Goal: Task Accomplishment & Management: Manage account settings

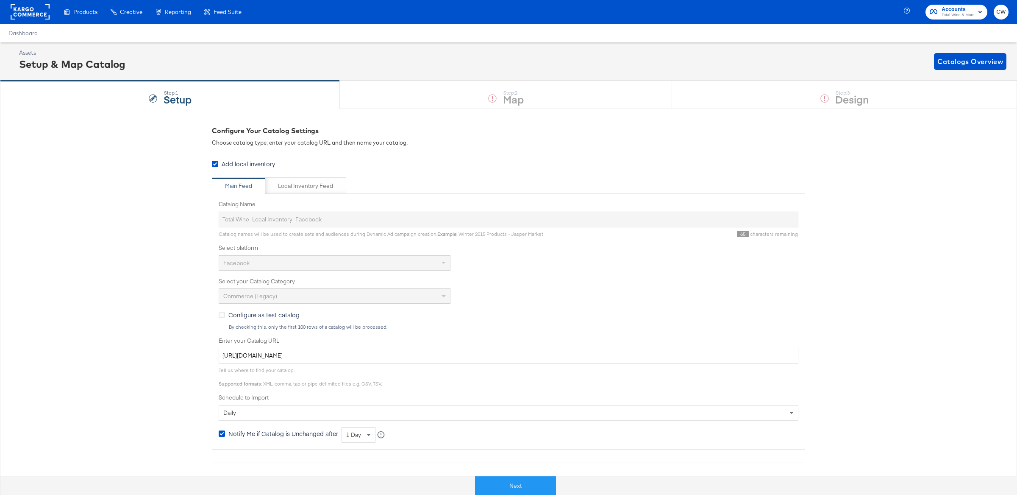
click at [30, 14] on rect at bounding box center [30, 11] width 39 height 15
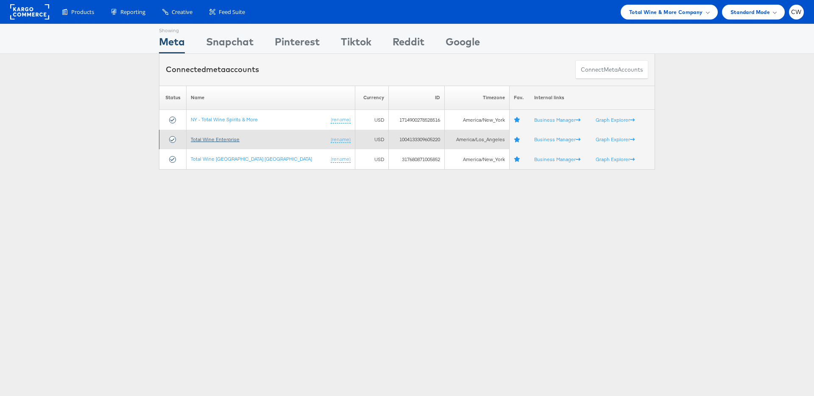
click at [216, 139] on link "Total Wine Enterprise" at bounding box center [215, 139] width 49 height 6
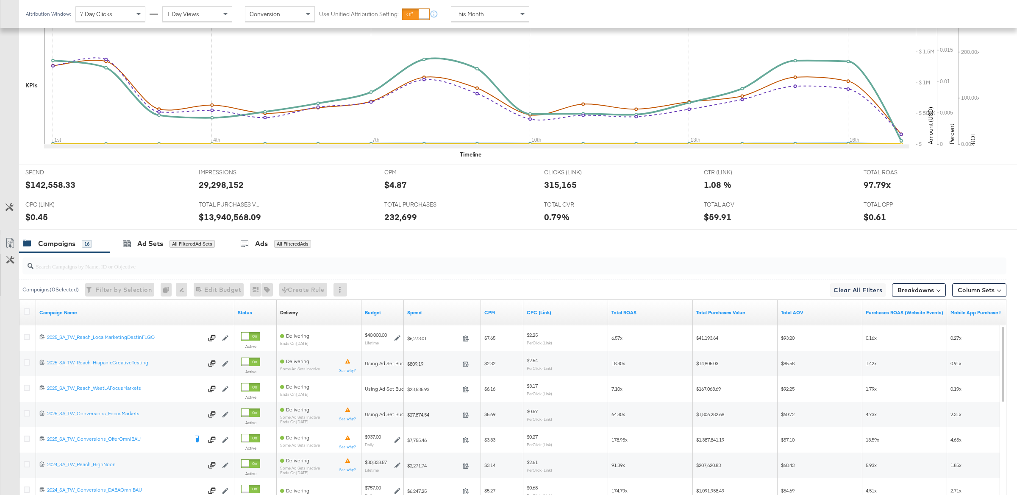
click at [220, 270] on input "search" at bounding box center [473, 262] width 881 height 17
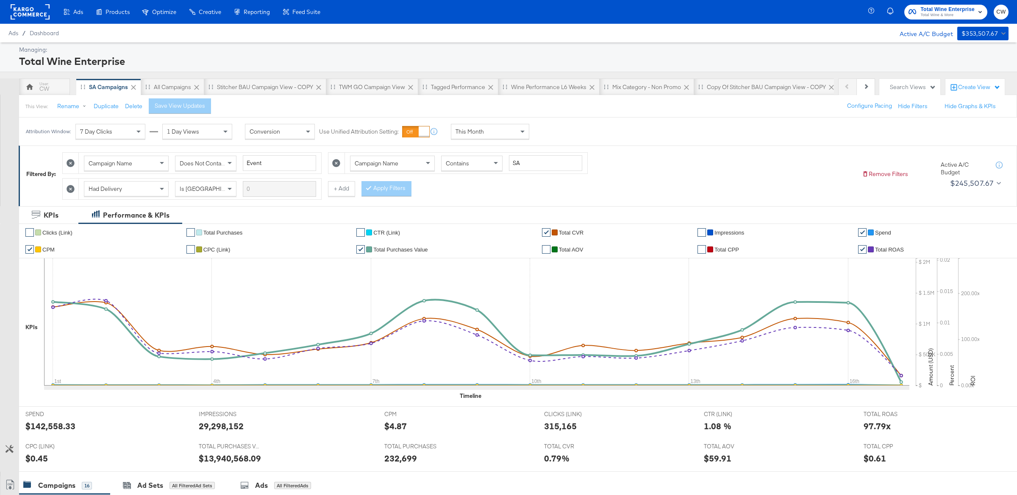
click at [495, 136] on div "This Month" at bounding box center [490, 131] width 78 height 14
click at [559, 136] on div "[DATE]" at bounding box center [552, 134] width 14 height 7
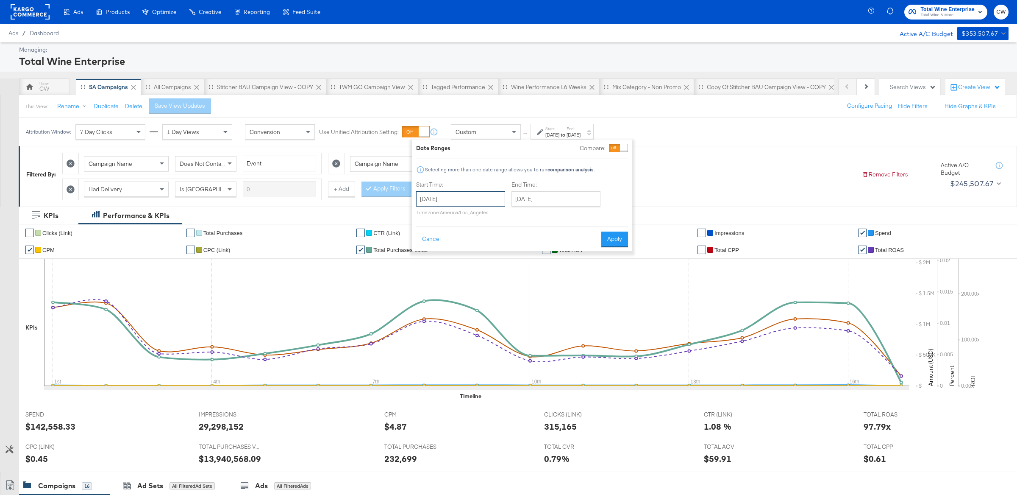
click at [467, 197] on input "[DATE]" at bounding box center [460, 198] width 89 height 15
click at [501, 241] on td "1" at bounding box center [498, 242] width 14 height 12
type input "[DATE]"
click at [563, 199] on input "[DATE]" at bounding box center [553, 198] width 89 height 15
click at [606, 263] on td "16" at bounding box center [605, 265] width 14 height 12
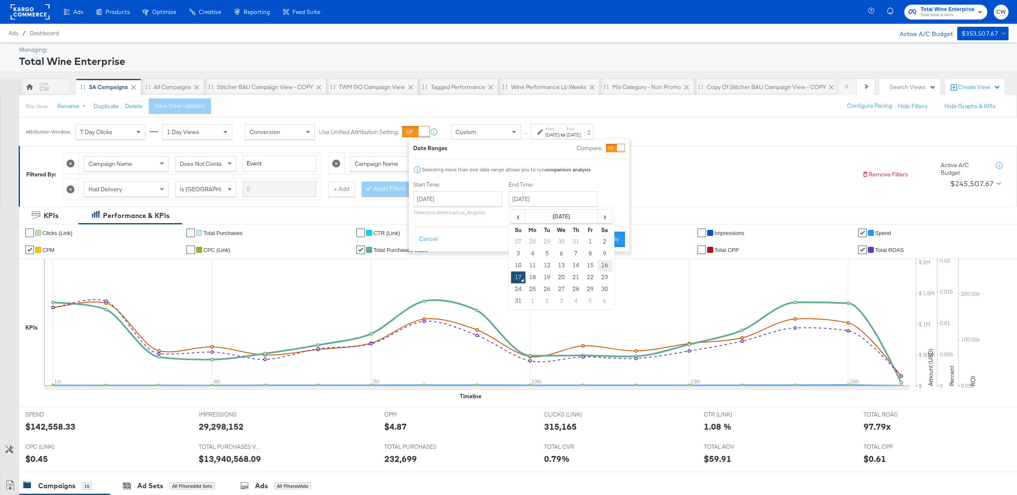
type input "[DATE]"
click at [615, 236] on button "Apply" at bounding box center [611, 238] width 27 height 15
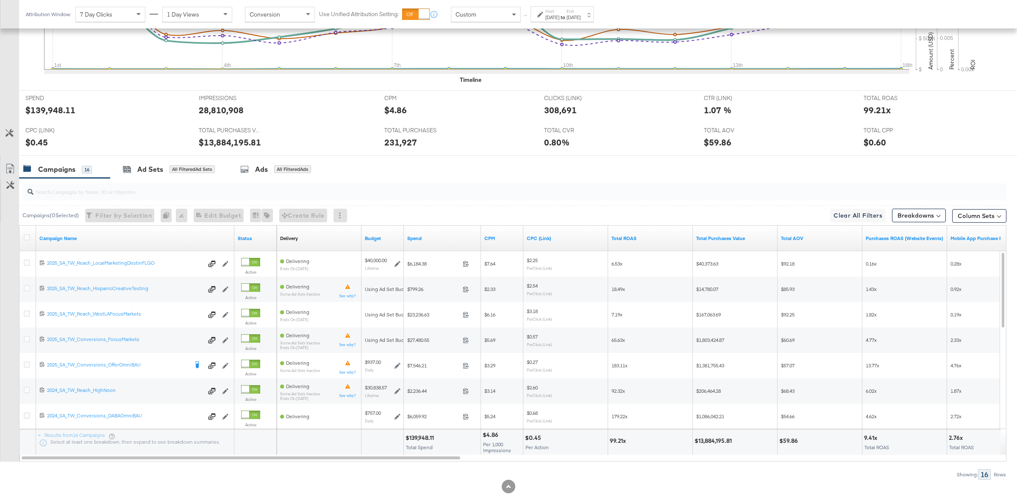
scroll to position [340, 0]
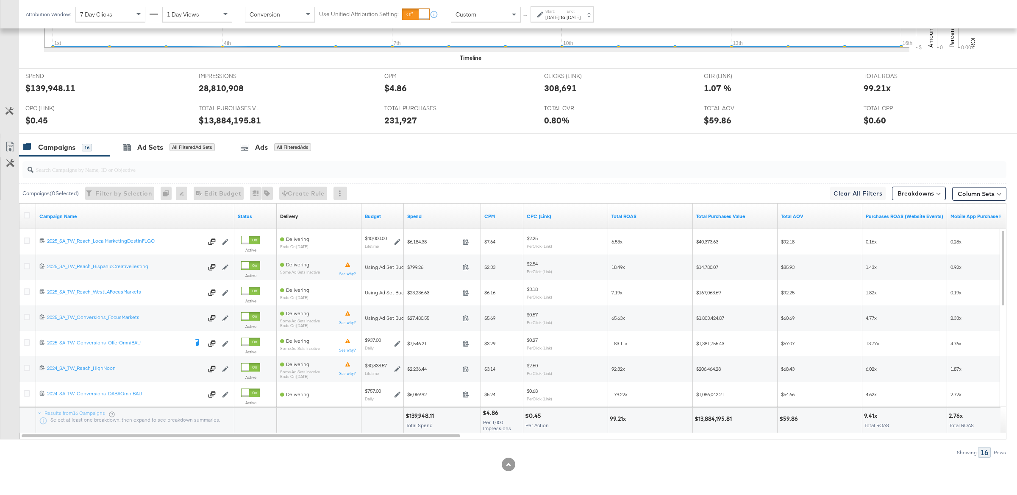
click at [148, 174] on input "search" at bounding box center [473, 166] width 881 height 17
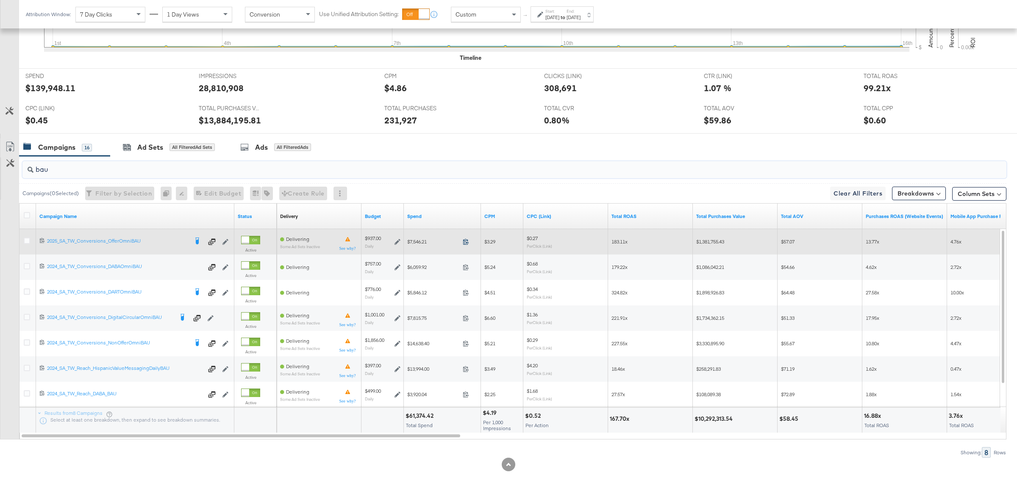
type input "bau"
click at [464, 242] on icon at bounding box center [466, 241] width 6 height 6
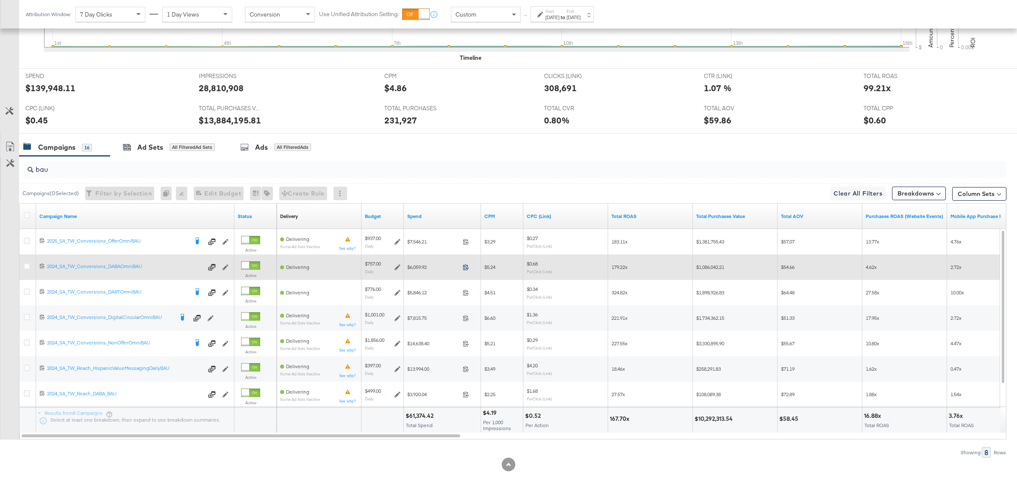
click at [467, 268] on icon at bounding box center [466, 267] width 6 height 6
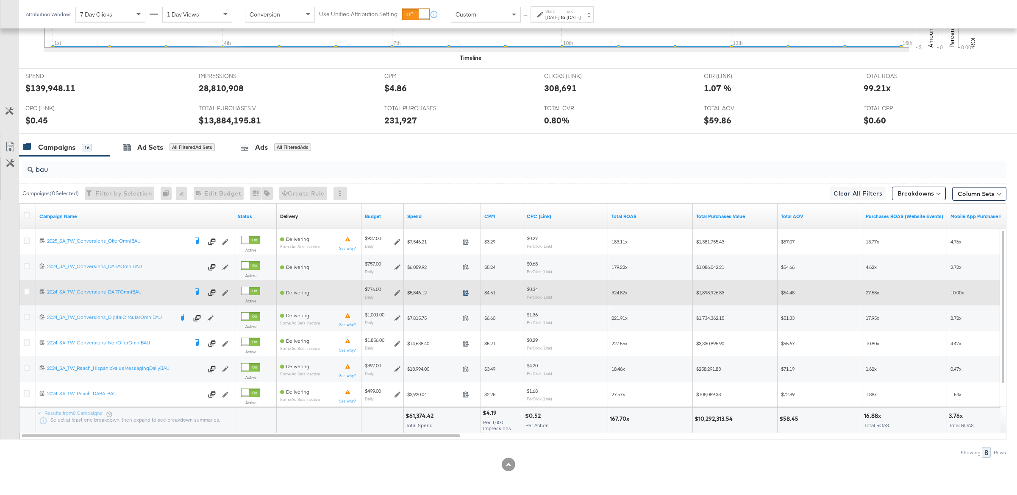
click at [465, 293] on icon at bounding box center [466, 292] width 6 height 6
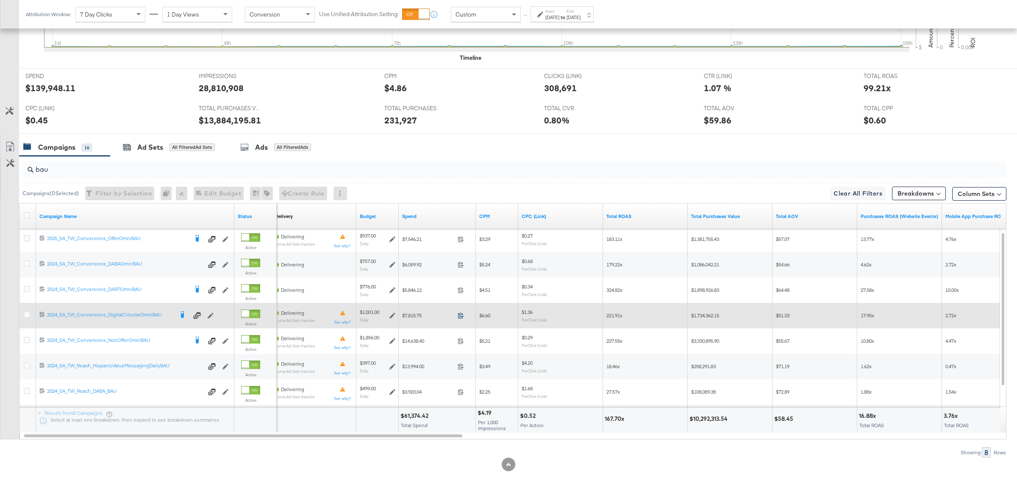
click at [461, 315] on icon at bounding box center [461, 315] width 6 height 6
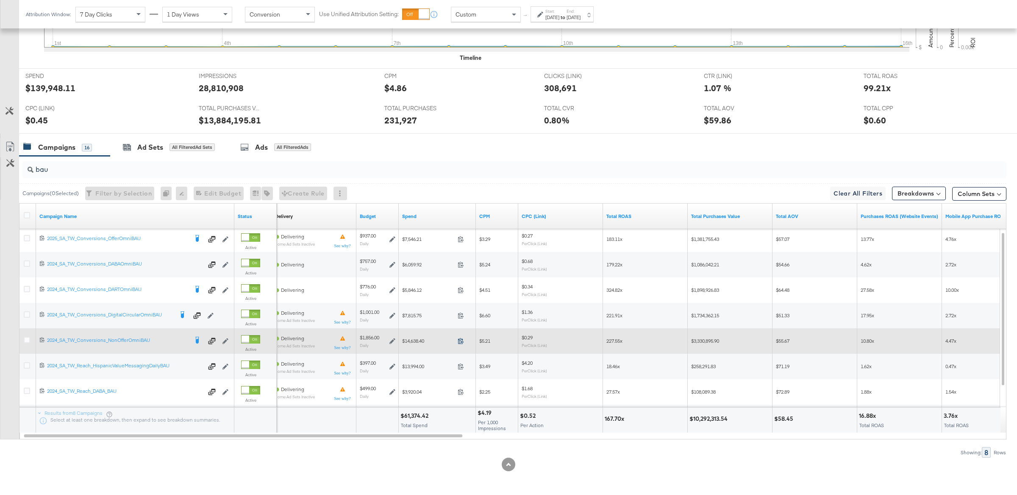
click at [461, 340] on icon at bounding box center [461, 340] width 6 height 6
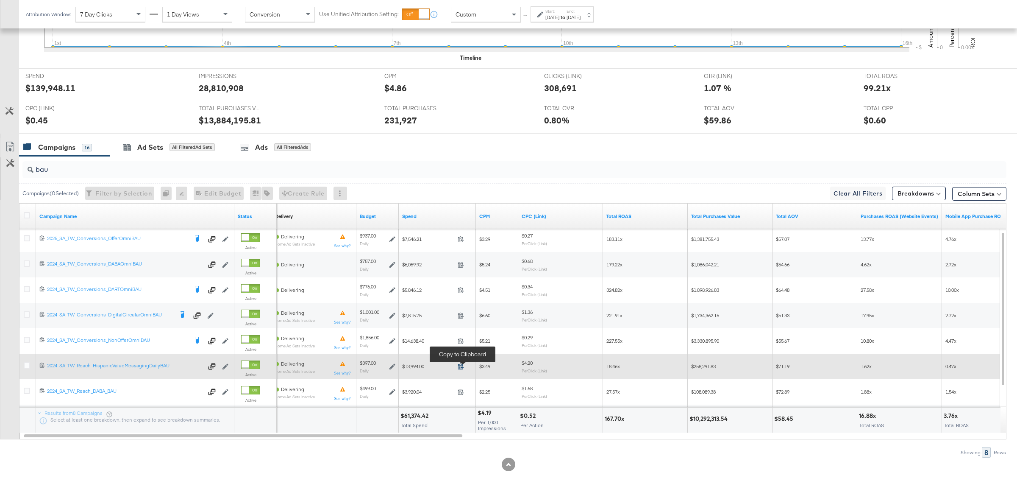
click at [460, 365] on icon at bounding box center [461, 366] width 6 height 6
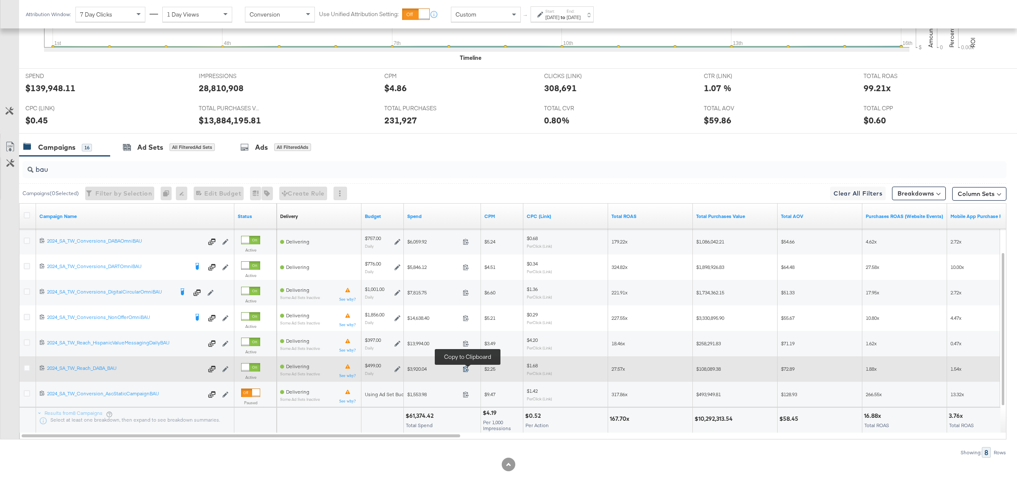
click at [467, 370] on icon at bounding box center [466, 369] width 6 height 6
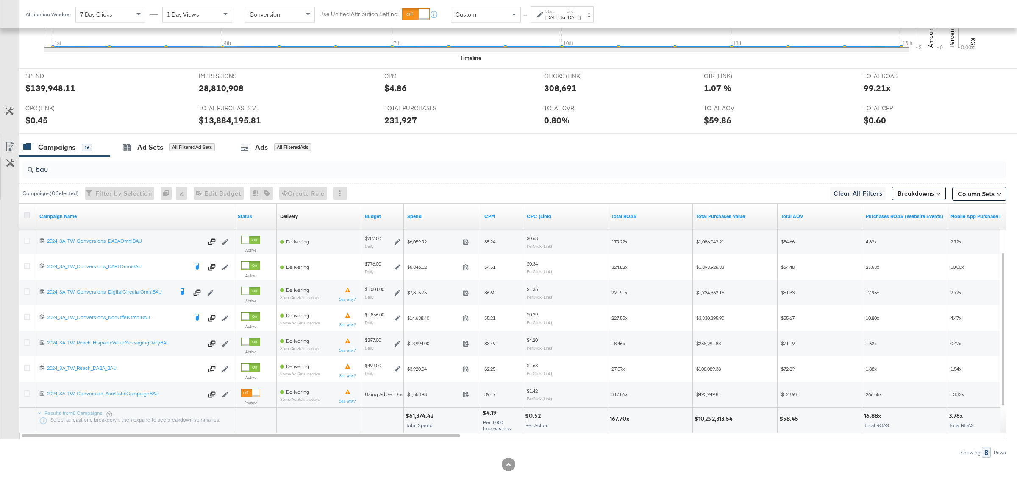
click at [26, 214] on icon at bounding box center [27, 215] width 6 height 6
click at [0, 0] on input "checkbox" at bounding box center [0, 0] width 0 height 0
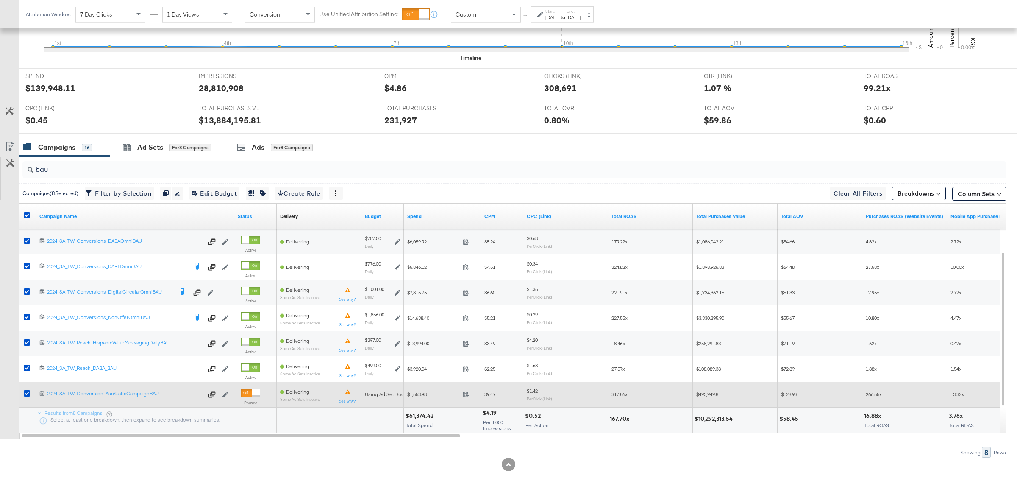
drag, startPoint x: 25, startPoint y: 391, endPoint x: 30, endPoint y: 384, distance: 8.0
click at [26, 391] on icon at bounding box center [27, 393] width 6 height 6
click at [0, 0] on input "checkbox" at bounding box center [0, 0] width 0 height 0
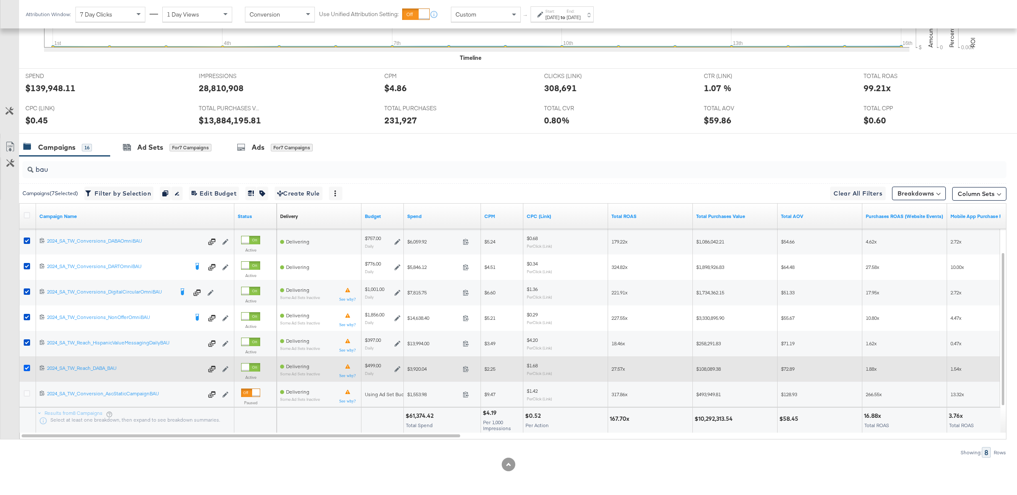
click at [26, 367] on icon at bounding box center [27, 367] width 6 height 6
click at [0, 0] on input "checkbox" at bounding box center [0, 0] width 0 height 0
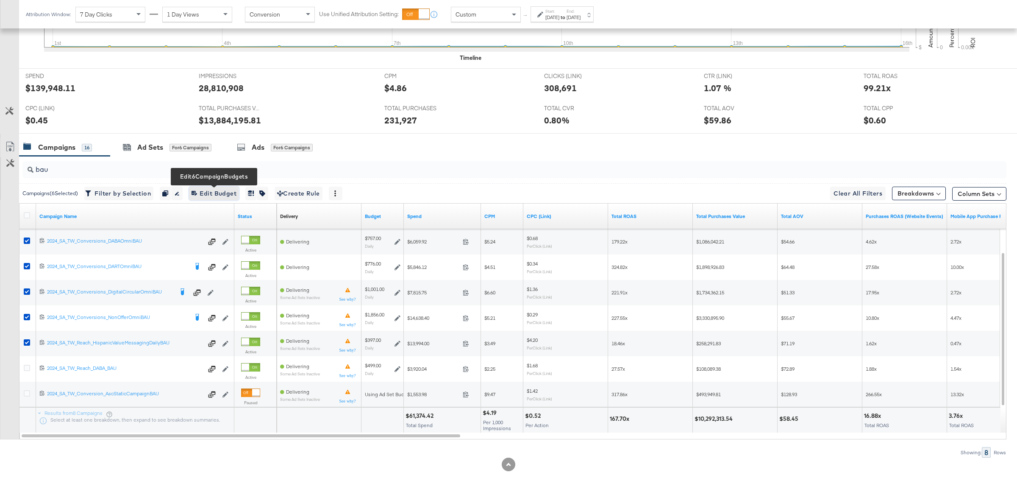
click at [225, 193] on span "Edit 6 Campaign Budgets Edit Budget" at bounding box center [214, 193] width 45 height 11
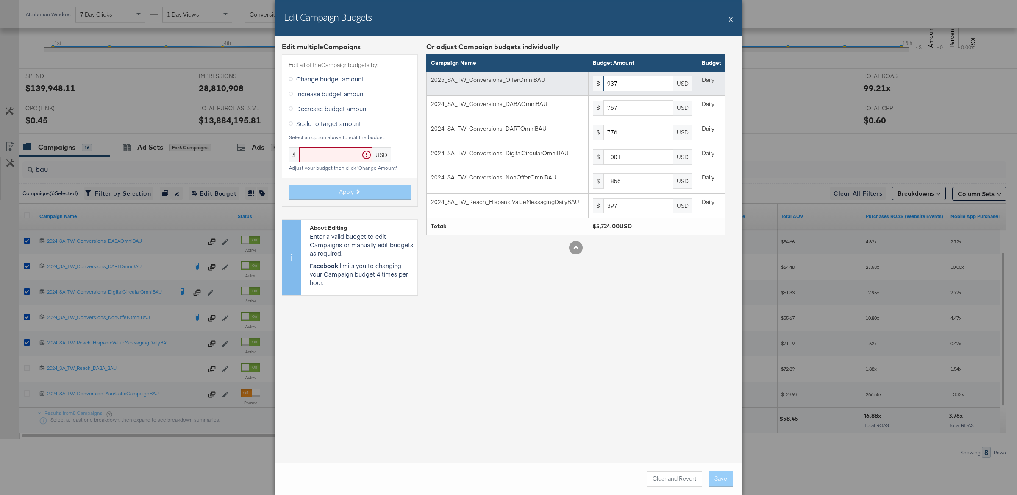
click at [653, 86] on input "937" at bounding box center [638, 84] width 70 height 16
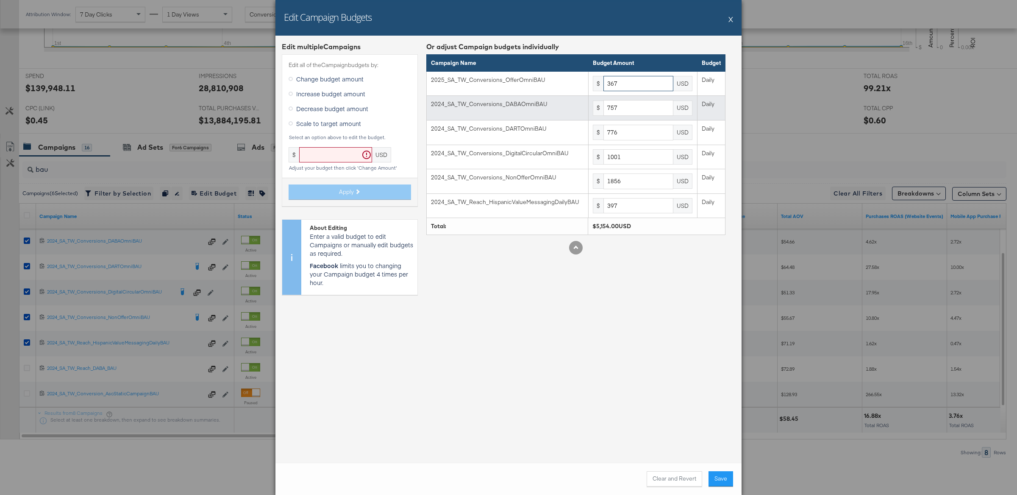
type input "367"
click at [651, 114] on input "757" at bounding box center [638, 108] width 70 height 16
click at [650, 111] on input "757" at bounding box center [638, 108] width 70 height 16
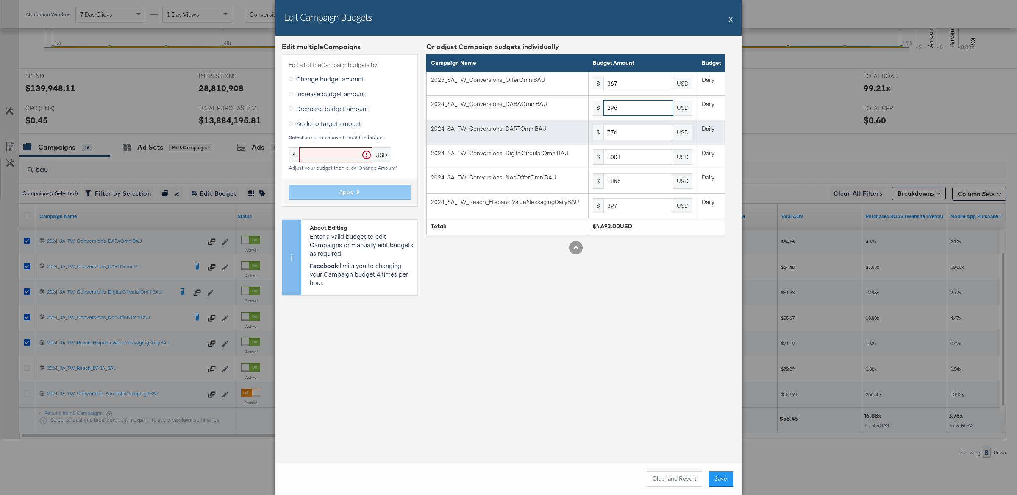
type input "296"
click at [650, 134] on input "776" at bounding box center [638, 133] width 70 height 16
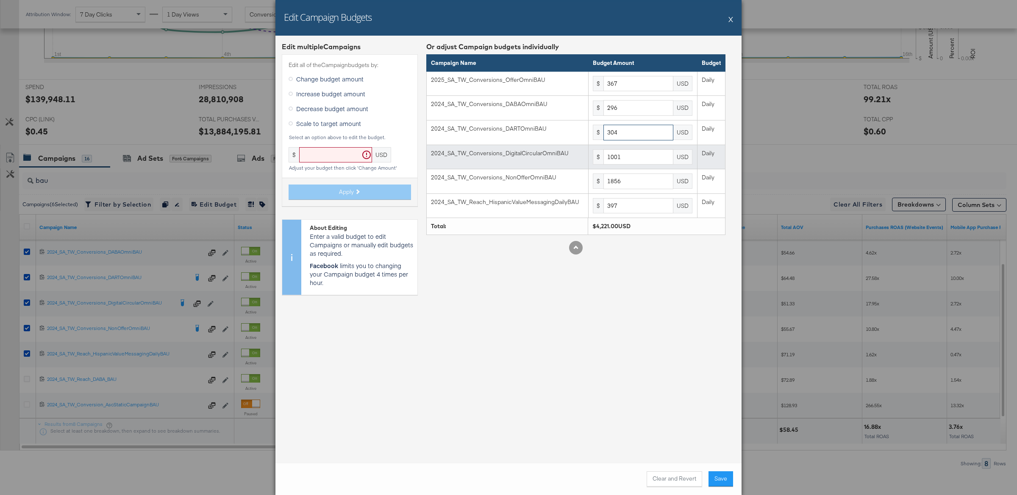
type input "304"
click at [643, 158] on input "1001" at bounding box center [638, 157] width 70 height 16
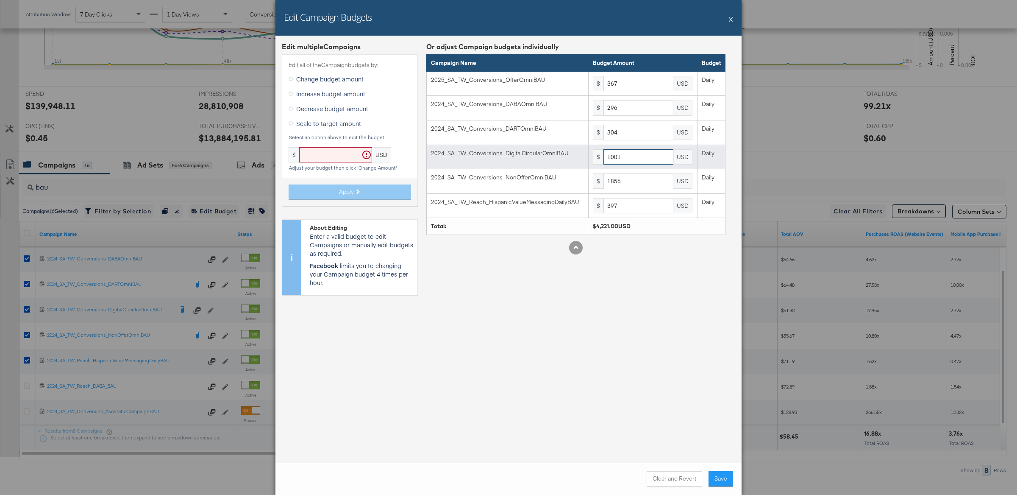
scroll to position [318, 0]
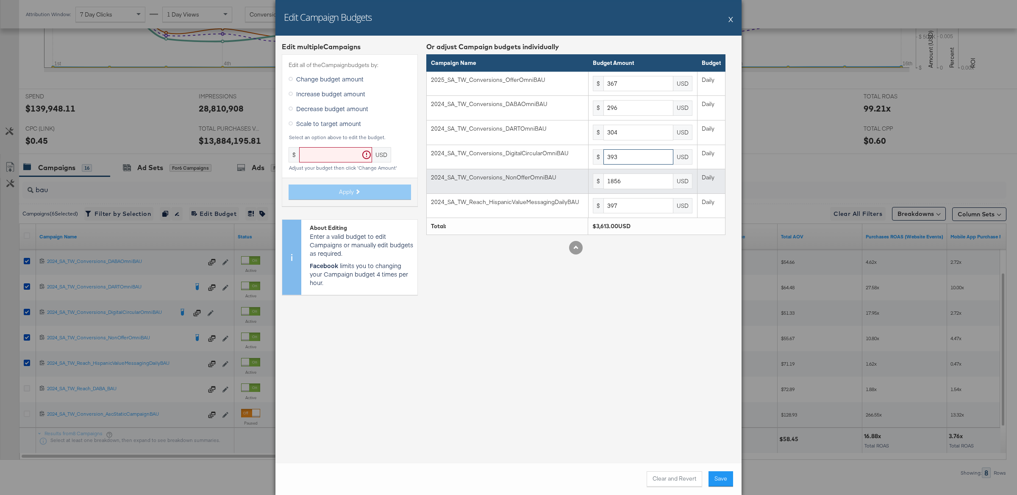
type input "393"
click at [653, 180] on input "1856" at bounding box center [638, 181] width 70 height 16
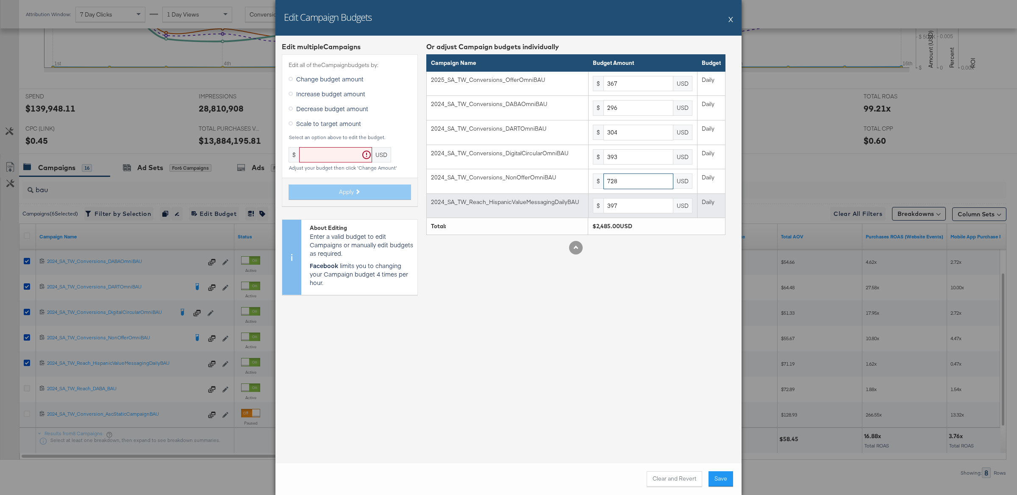
type input "728"
click at [657, 200] on input "397" at bounding box center [638, 206] width 70 height 16
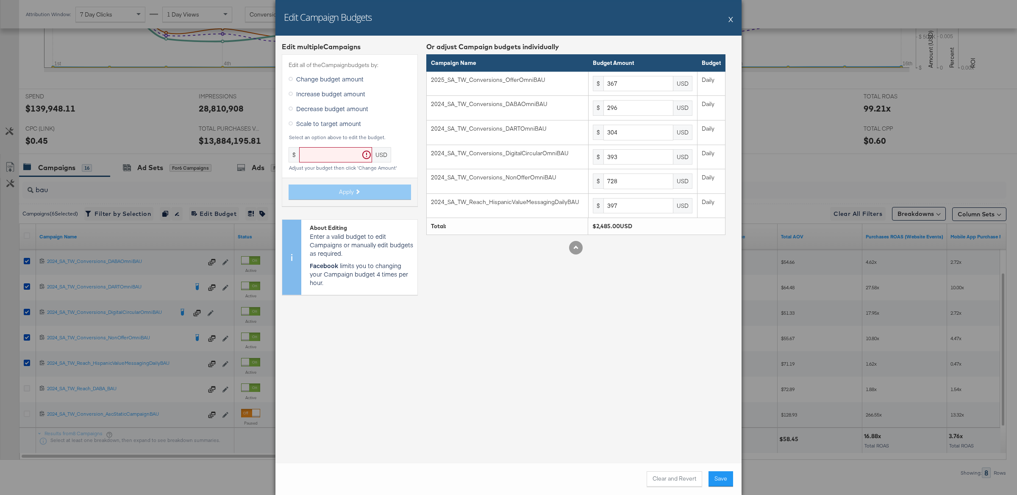
click at [727, 479] on button "Save" at bounding box center [721, 478] width 25 height 15
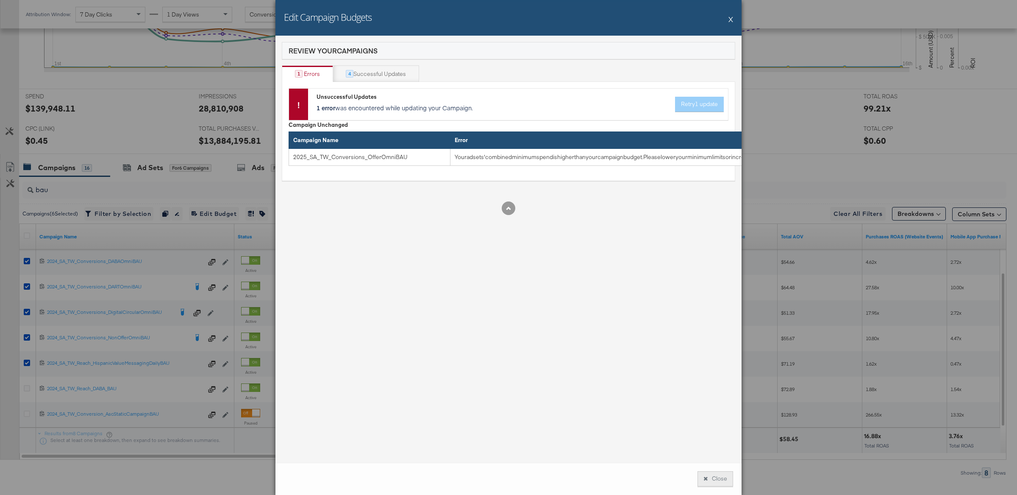
click at [711, 476] on button "Close" at bounding box center [716, 478] width 36 height 15
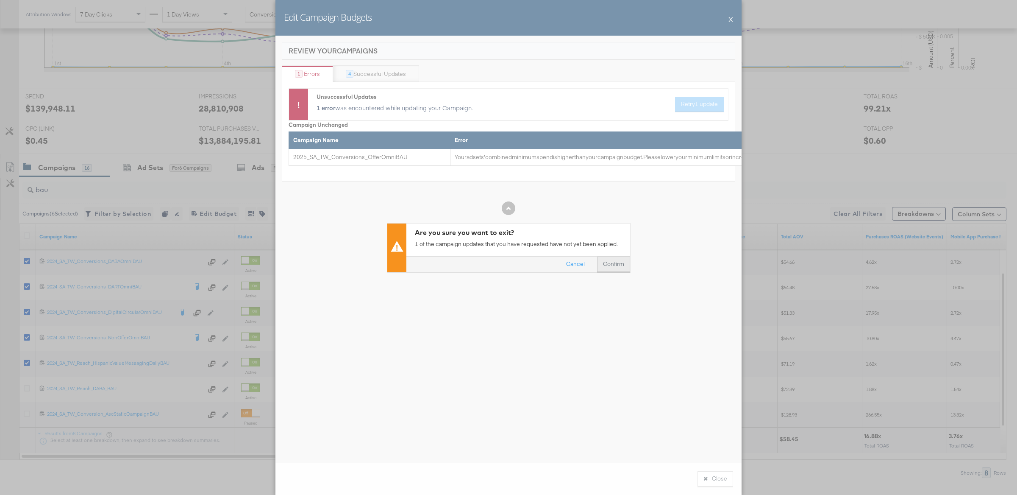
click at [623, 264] on button "Confirm" at bounding box center [613, 263] width 33 height 15
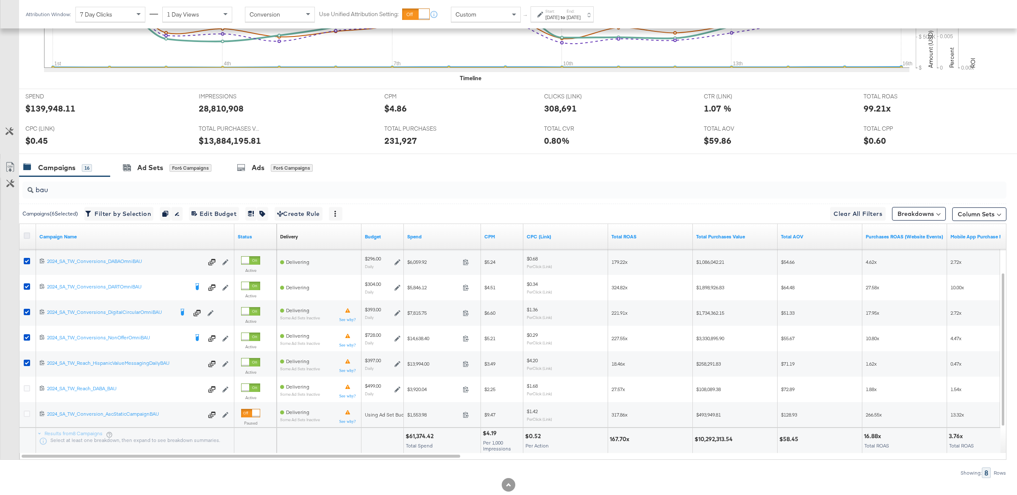
click at [29, 236] on icon at bounding box center [27, 235] width 6 height 6
click at [0, 0] on input "checkbox" at bounding box center [0, 0] width 0 height 0
click at [29, 236] on icon at bounding box center [27, 235] width 6 height 6
click at [0, 0] on input "checkbox" at bounding box center [0, 0] width 0 height 0
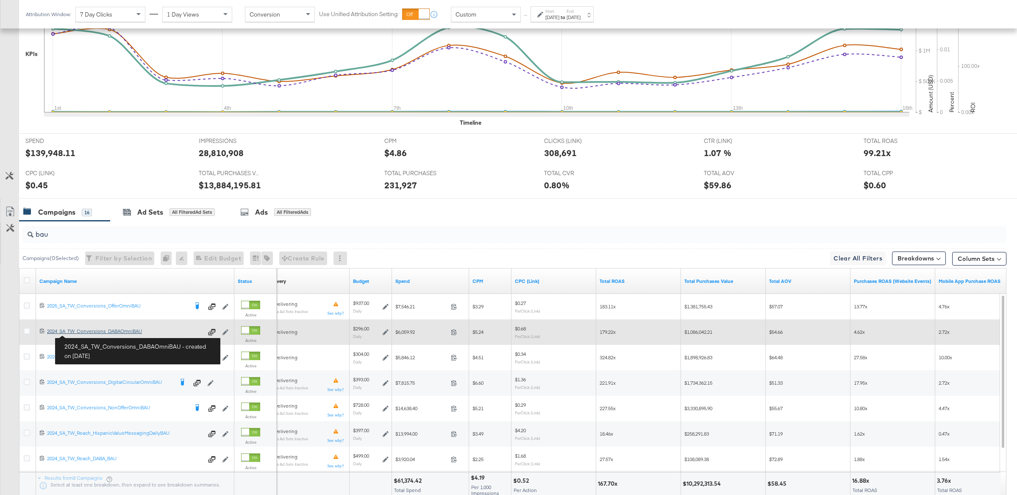
scroll to position [272, 0]
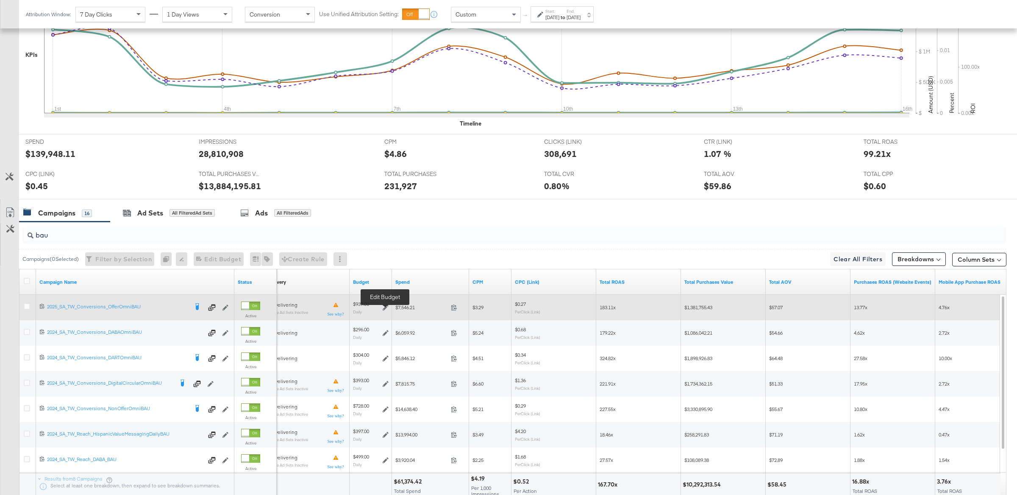
click at [383, 308] on icon at bounding box center [386, 307] width 6 height 6
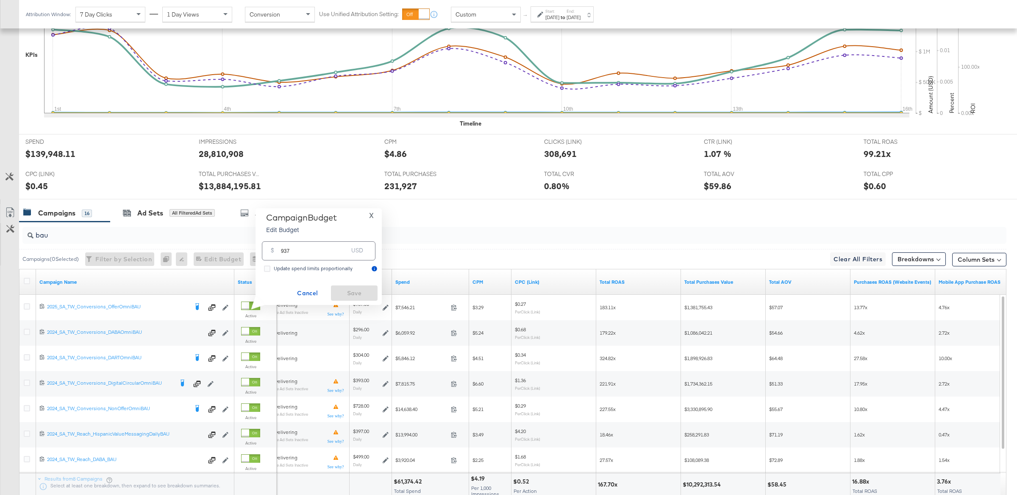
click at [311, 250] on input "937" at bounding box center [314, 247] width 67 height 18
type input "296"
click at [267, 270] on icon at bounding box center [267, 268] width 6 height 6
click at [0, 0] on input "Update spend limits proportionally" at bounding box center [0, 0] width 0 height 0
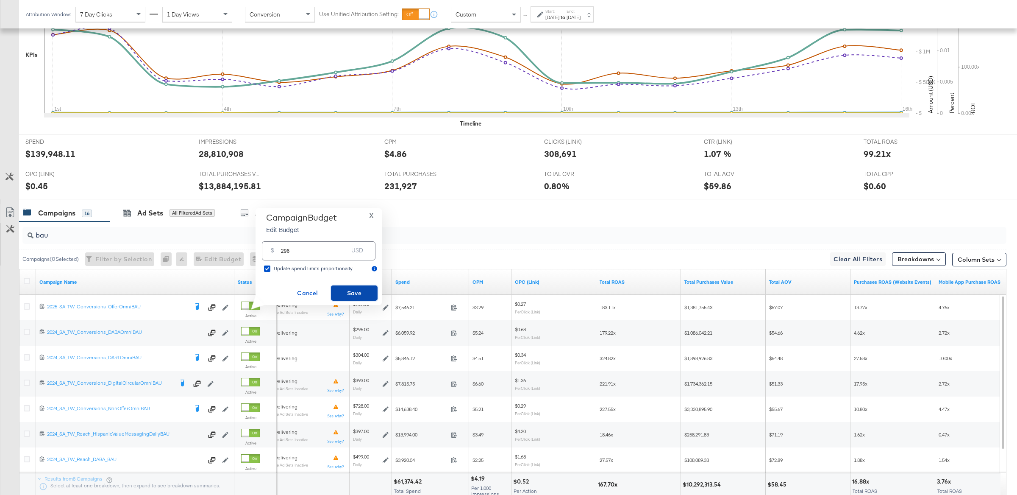
click at [349, 295] on span "Save" at bounding box center [354, 293] width 40 height 11
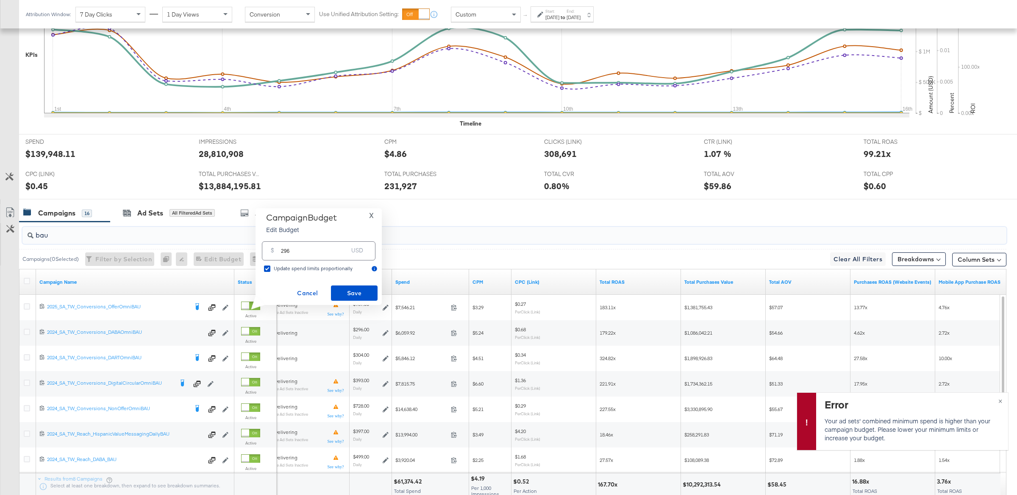
click at [424, 233] on input "bau" at bounding box center [473, 231] width 881 height 17
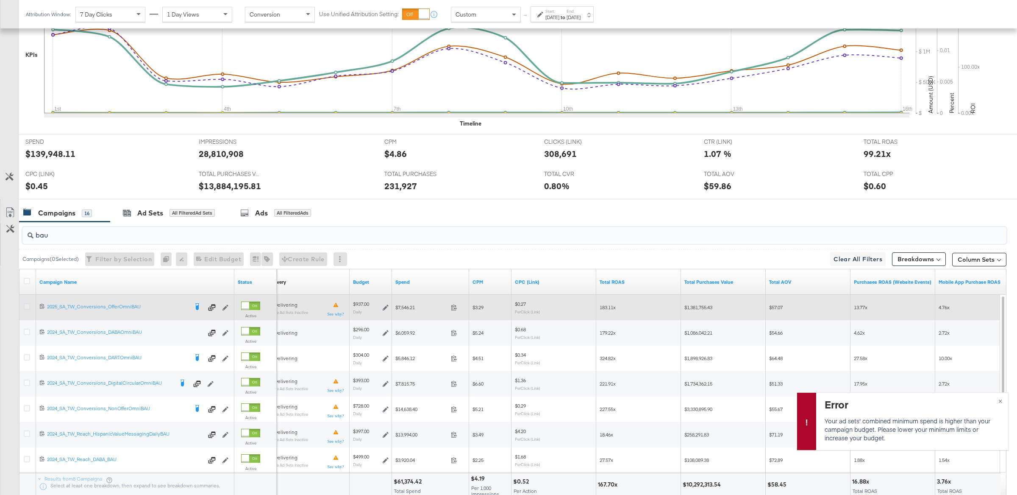
click at [27, 307] on icon at bounding box center [27, 306] width 6 height 6
click at [0, 0] on input "checkbox" at bounding box center [0, 0] width 0 height 0
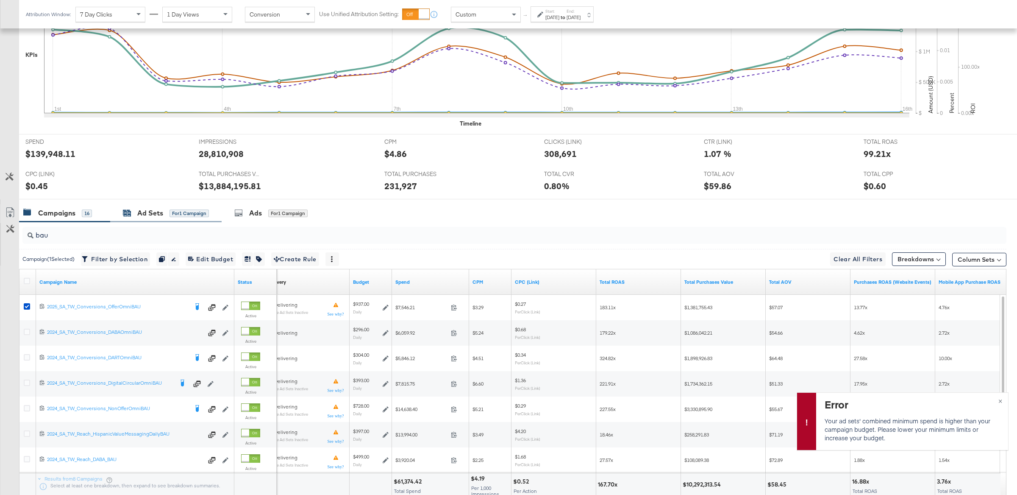
click at [196, 213] on div "for 1 Campaign" at bounding box center [189, 213] width 39 height 8
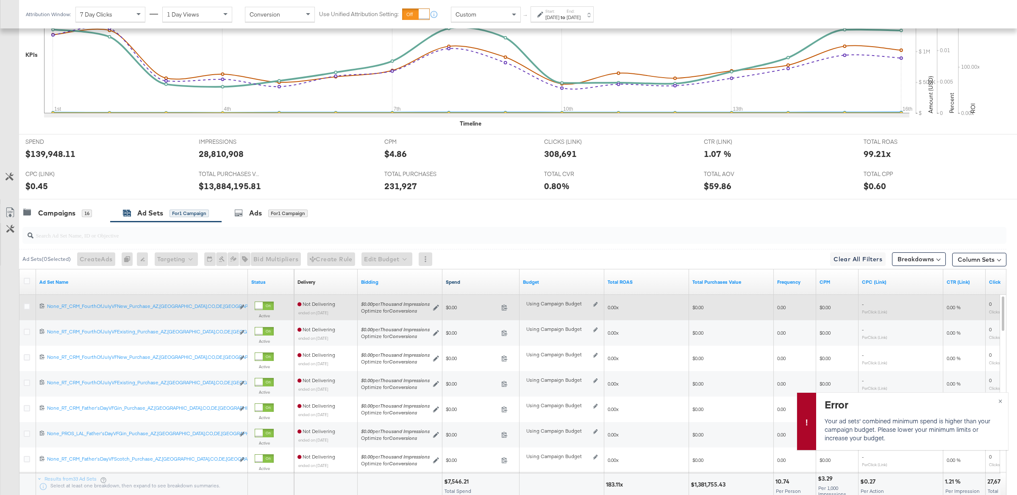
click at [459, 281] on link "Spend" at bounding box center [481, 281] width 70 height 7
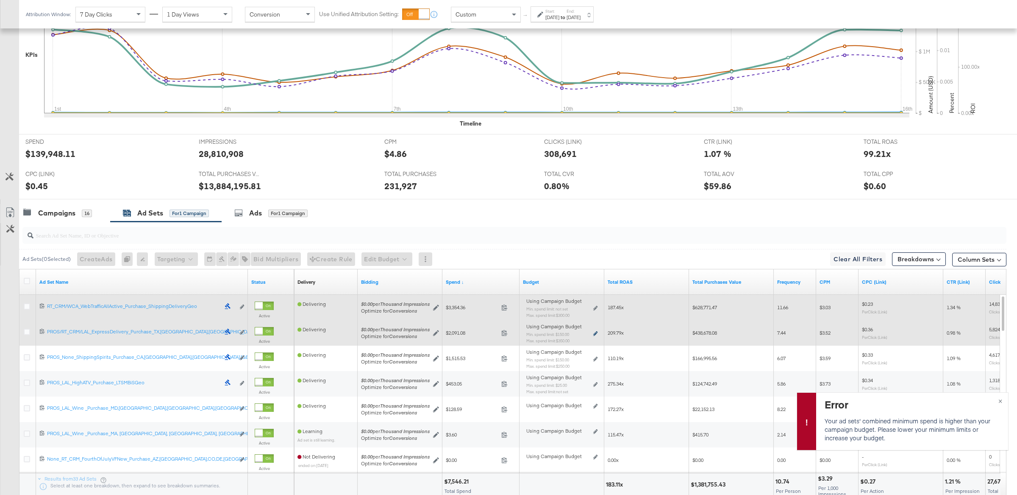
click at [596, 334] on icon at bounding box center [595, 333] width 4 height 5
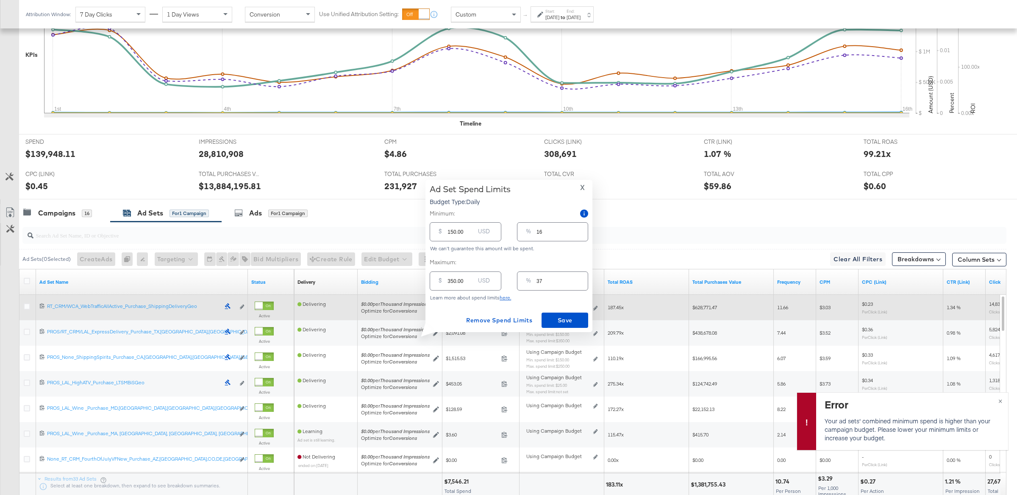
click at [460, 233] on input "150.00" at bounding box center [460, 228] width 27 height 18
type input "7"
type input "1"
type input "75"
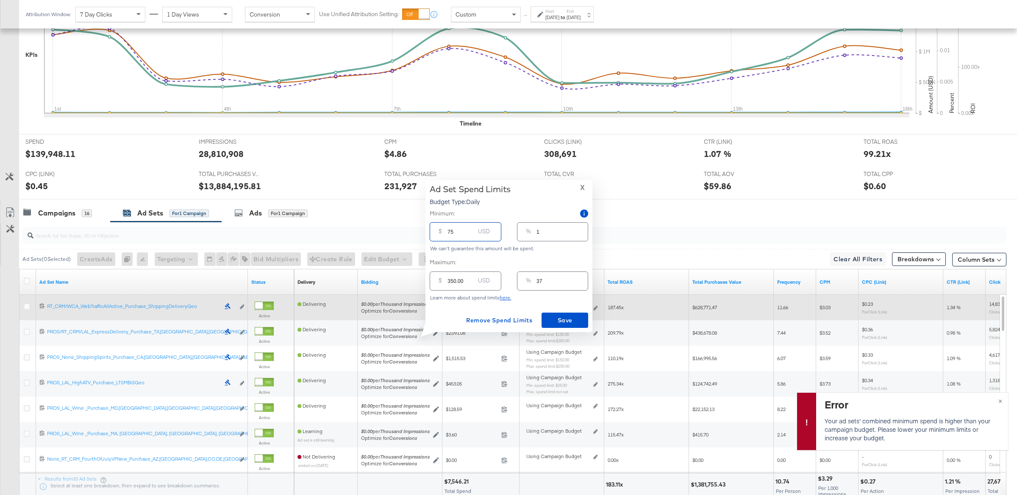
type input "8"
type input "75.00"
click at [571, 320] on span "Save" at bounding box center [565, 320] width 40 height 11
click at [584, 184] on span "X" at bounding box center [582, 187] width 5 height 12
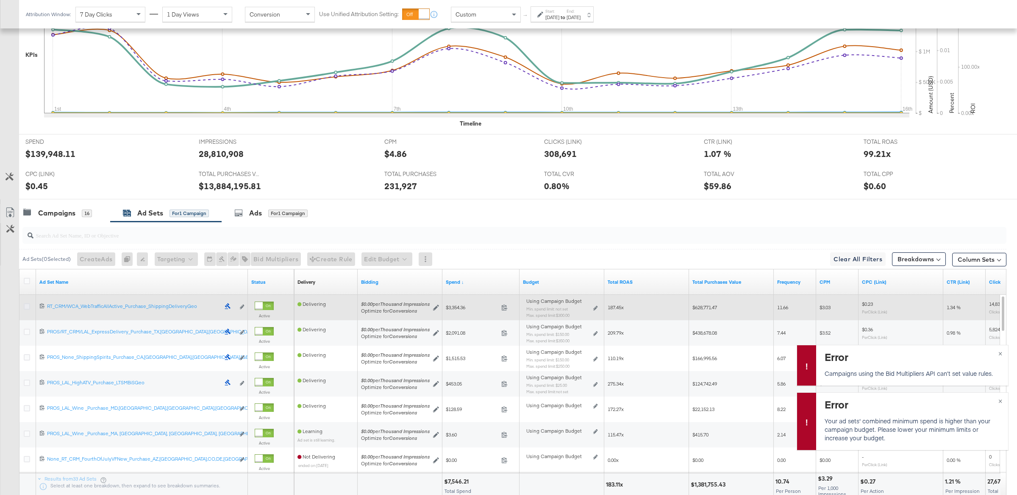
click at [28, 306] on icon at bounding box center [27, 306] width 6 height 6
click at [0, 0] on input "checkbox" at bounding box center [0, 0] width 0 height 0
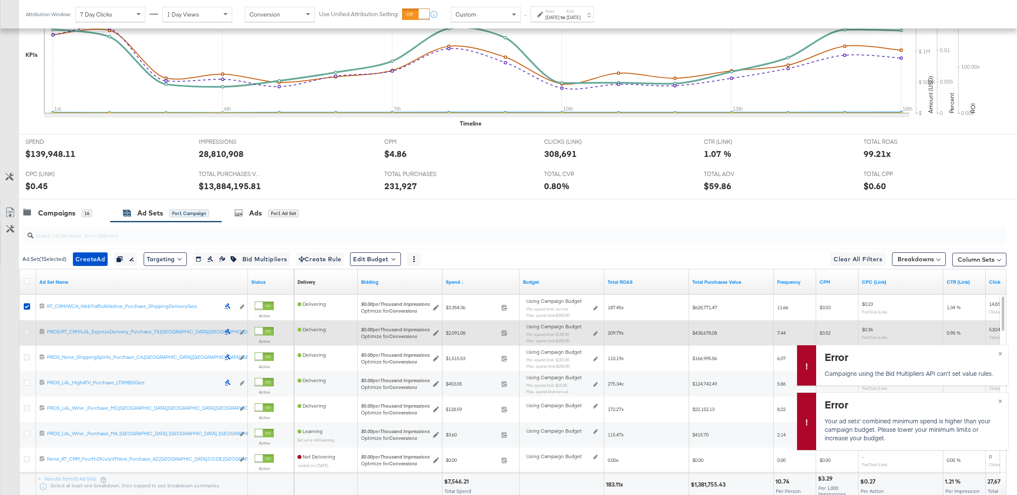
click at [28, 333] on icon at bounding box center [27, 331] width 6 height 6
click at [0, 0] on input "checkbox" at bounding box center [0, 0] width 0 height 0
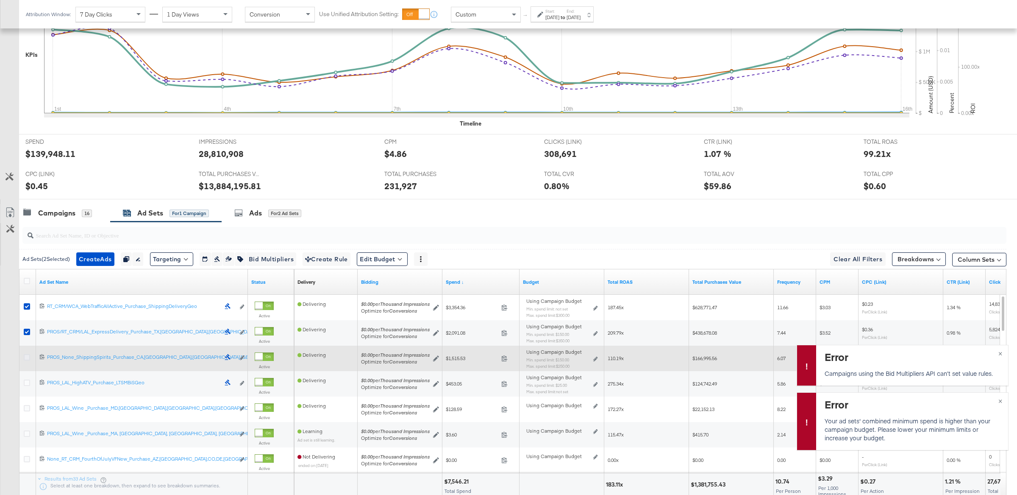
click at [28, 356] on icon at bounding box center [27, 357] width 6 height 6
click at [0, 0] on input "checkbox" at bounding box center [0, 0] width 0 height 0
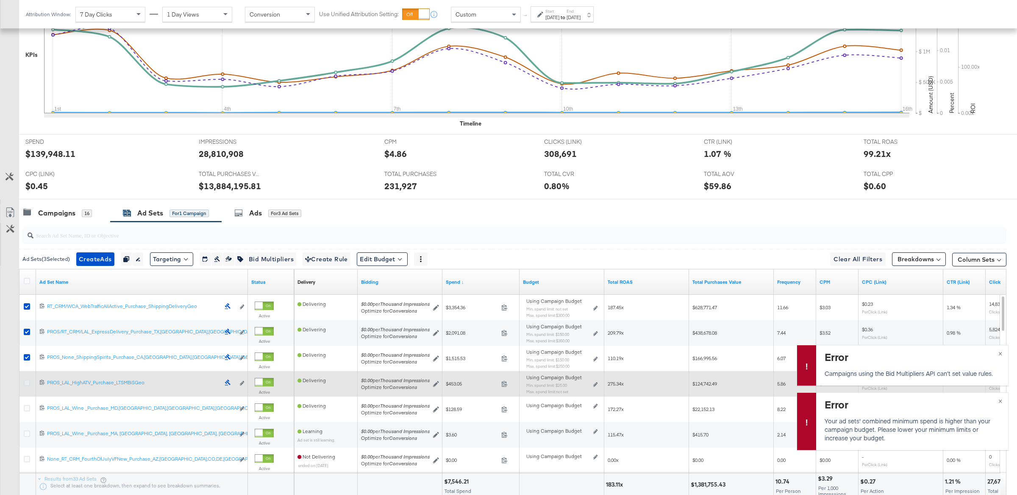
click at [27, 385] on icon at bounding box center [27, 382] width 6 height 6
click at [0, 0] on input "checkbox" at bounding box center [0, 0] width 0 height 0
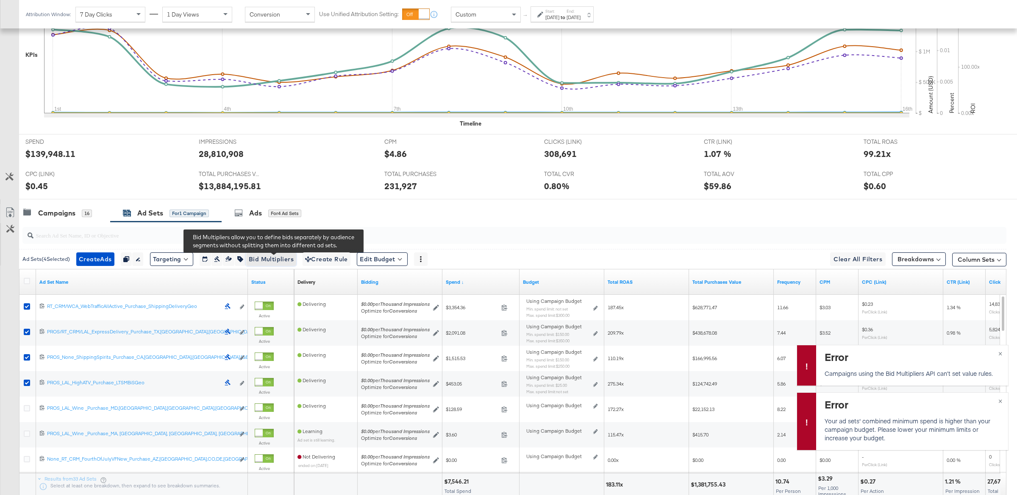
click at [282, 260] on span "Bid Multipliers" at bounding box center [271, 259] width 45 height 11
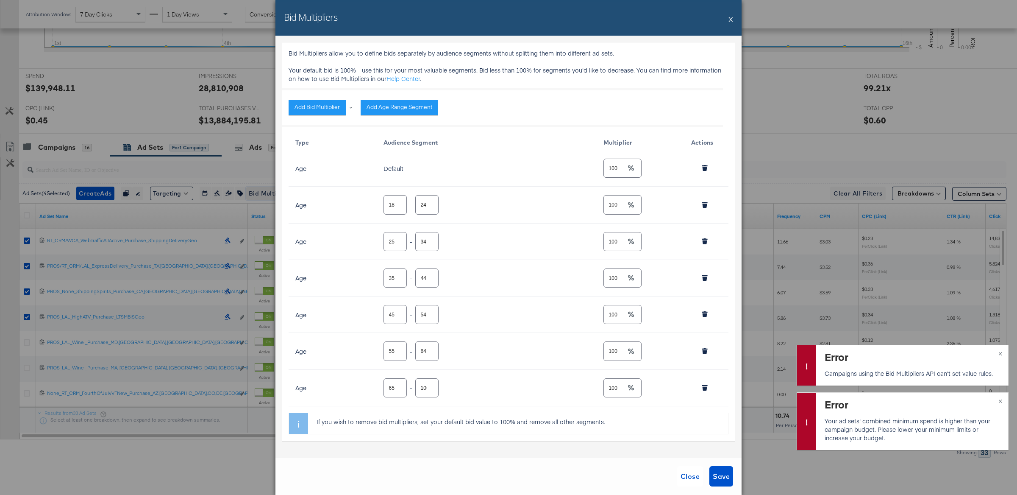
scroll to position [325, 0]
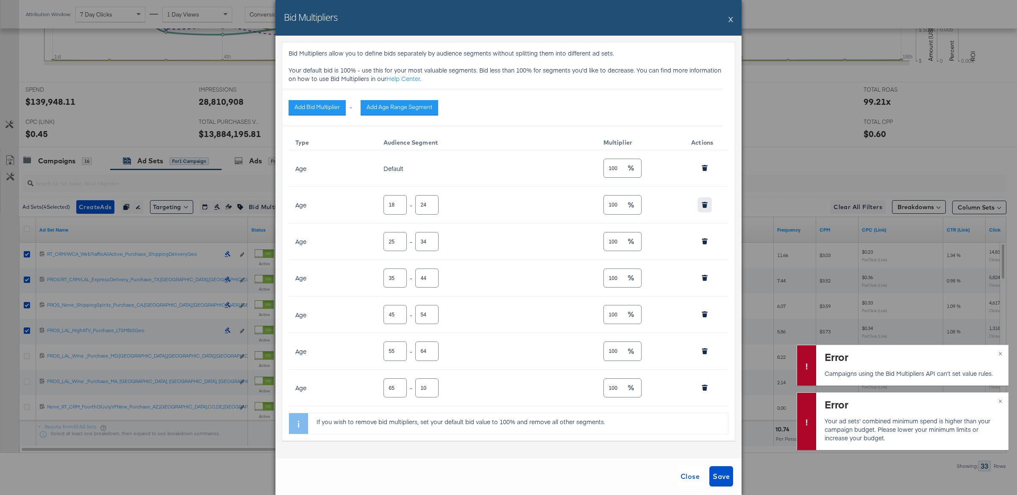
click at [703, 208] on icon "button" at bounding box center [705, 206] width 5 height 4
type input "25"
type input "34"
type input "35"
type input "44"
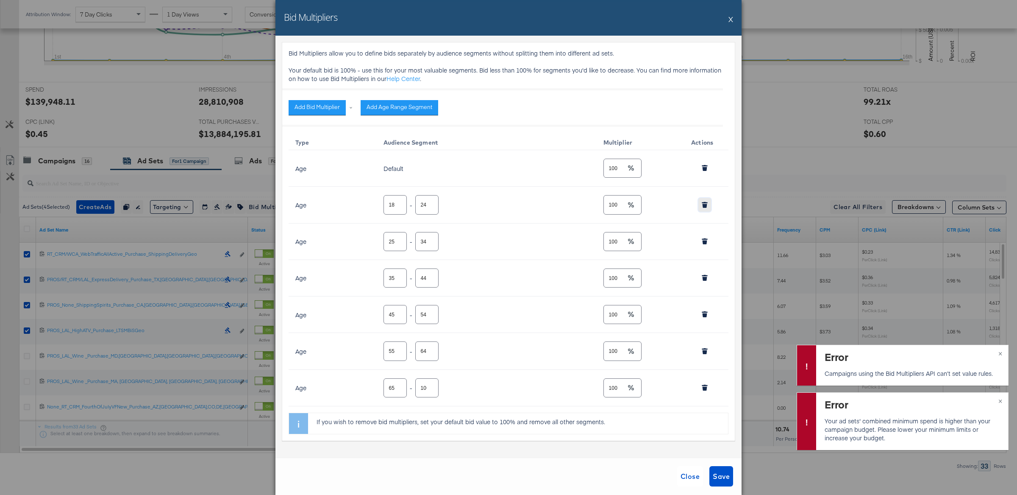
type input "45"
type input "54"
type input "55"
type input "64"
type input "65"
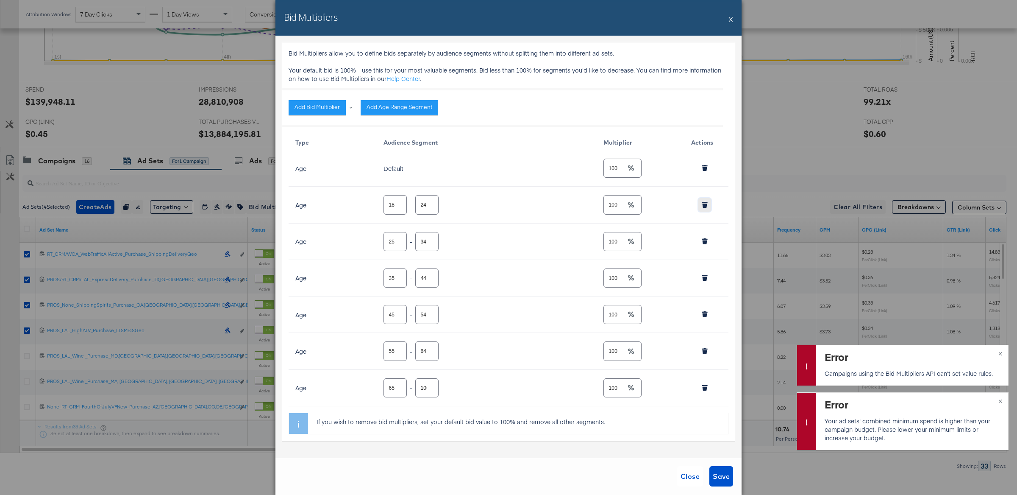
type input "100"
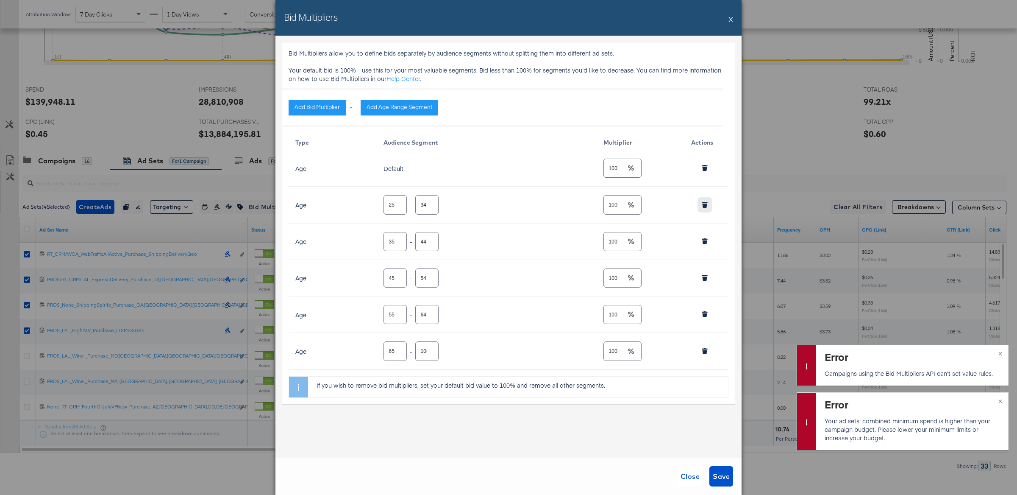
click at [705, 207] on icon "button" at bounding box center [705, 206] width 5 height 4
type input "35"
type input "44"
type input "45"
type input "54"
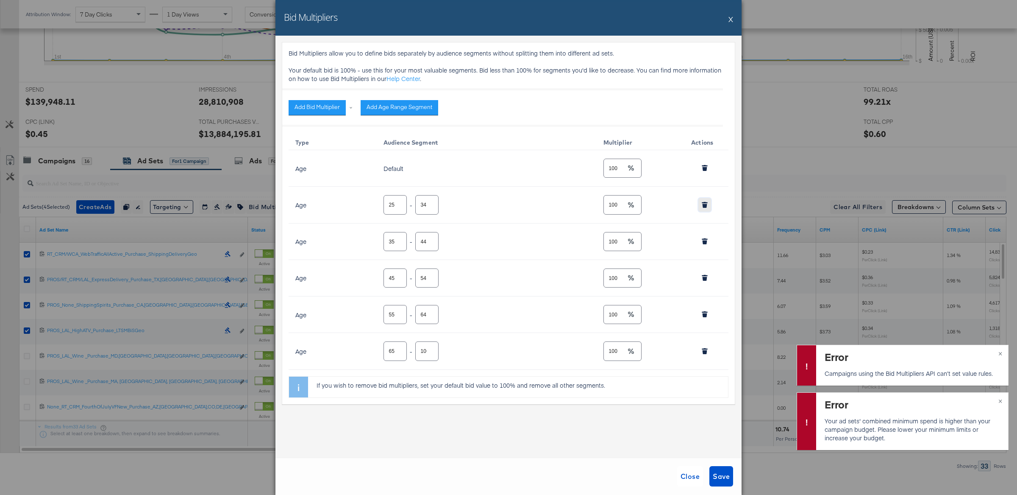
type input "55"
type input "64"
type input "65"
type input "100"
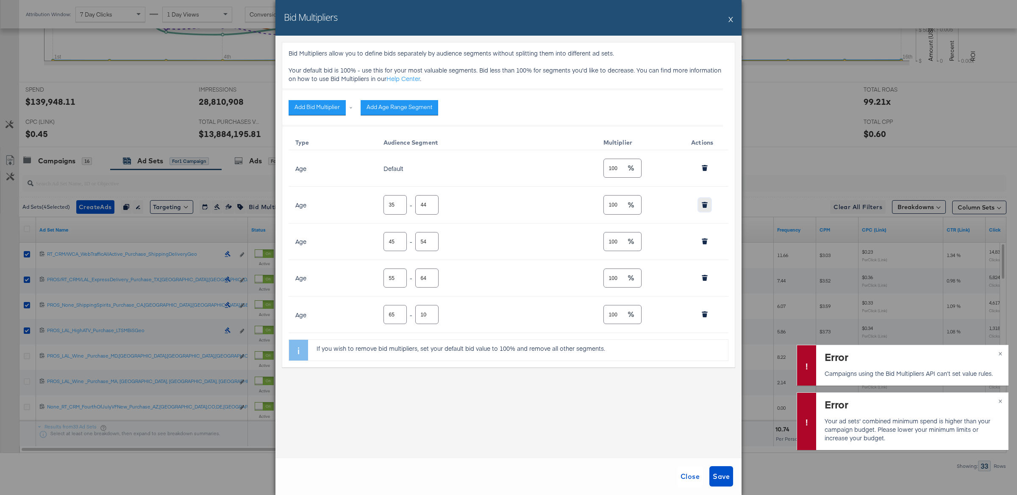
click at [705, 207] on icon "button" at bounding box center [705, 206] width 5 height 4
type input "45"
type input "54"
type input "55"
type input "64"
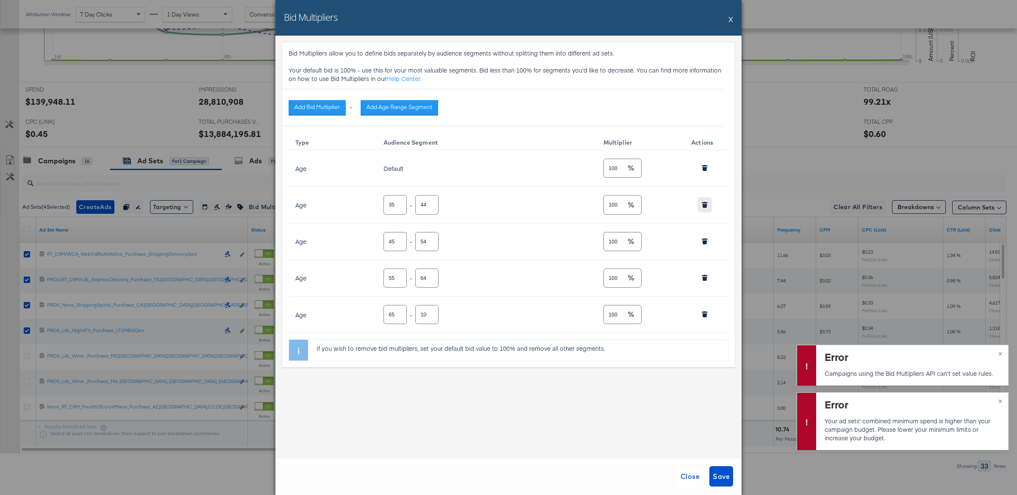
type input "65"
type input "100"
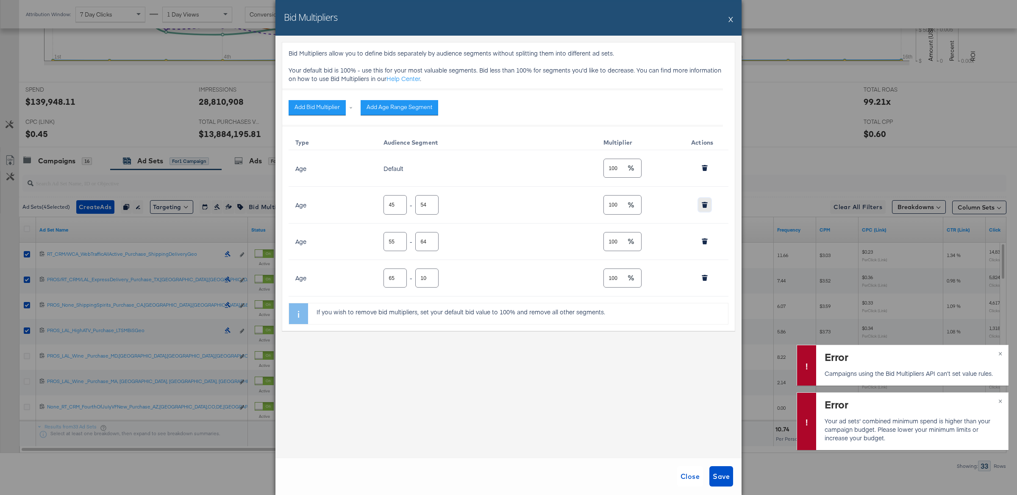
click at [705, 207] on icon "button" at bounding box center [705, 206] width 5 height 4
type input "55"
type input "64"
type input "65"
type input "100"
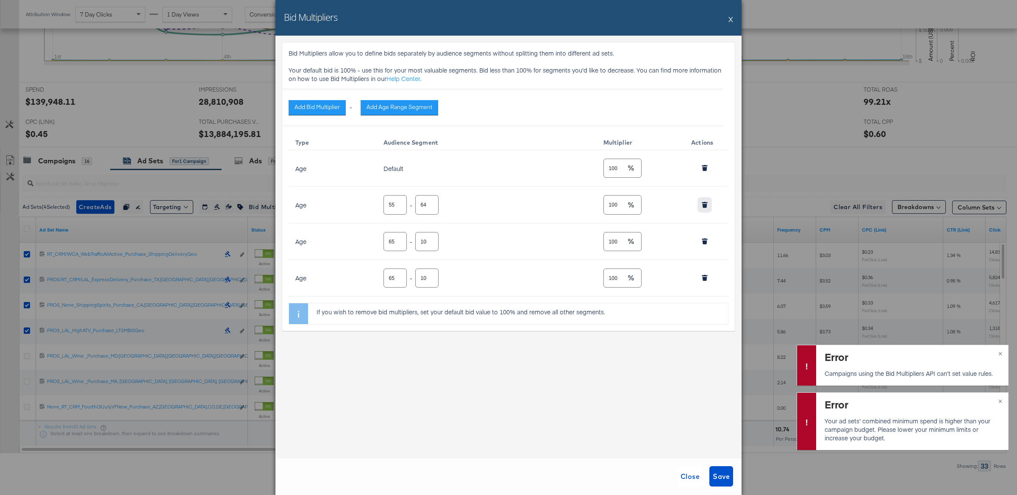
click at [705, 207] on icon "button" at bounding box center [705, 206] width 5 height 4
type input "65"
type input "100"
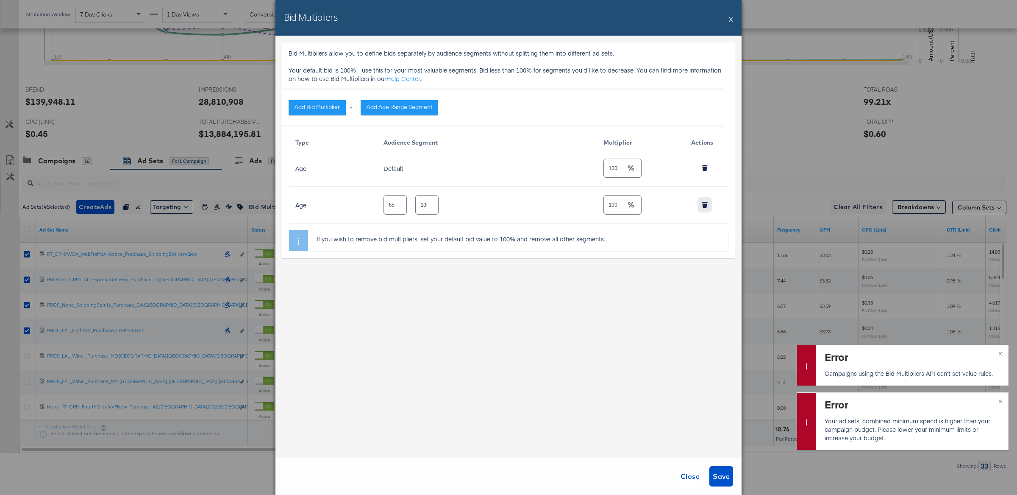
click at [705, 207] on icon "button" at bounding box center [705, 206] width 5 height 4
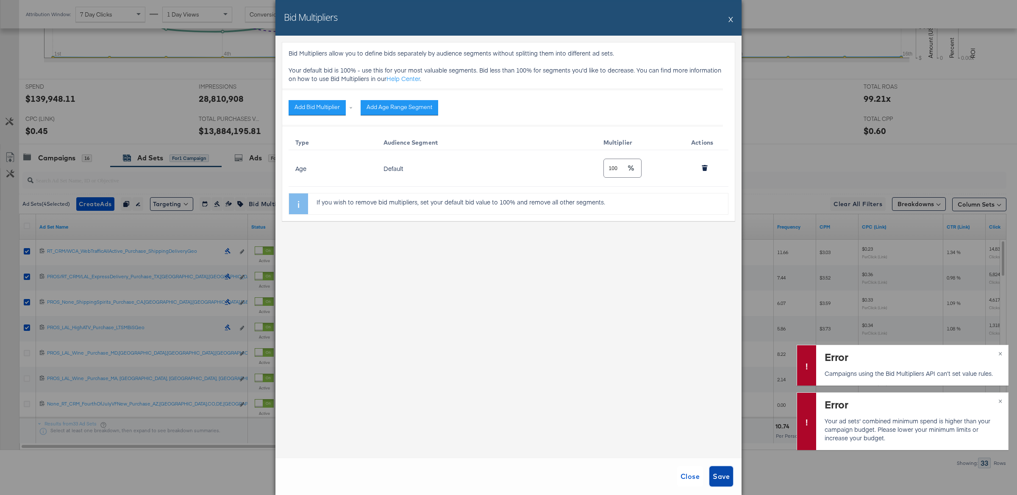
click at [720, 479] on span "Save" at bounding box center [721, 476] width 17 height 12
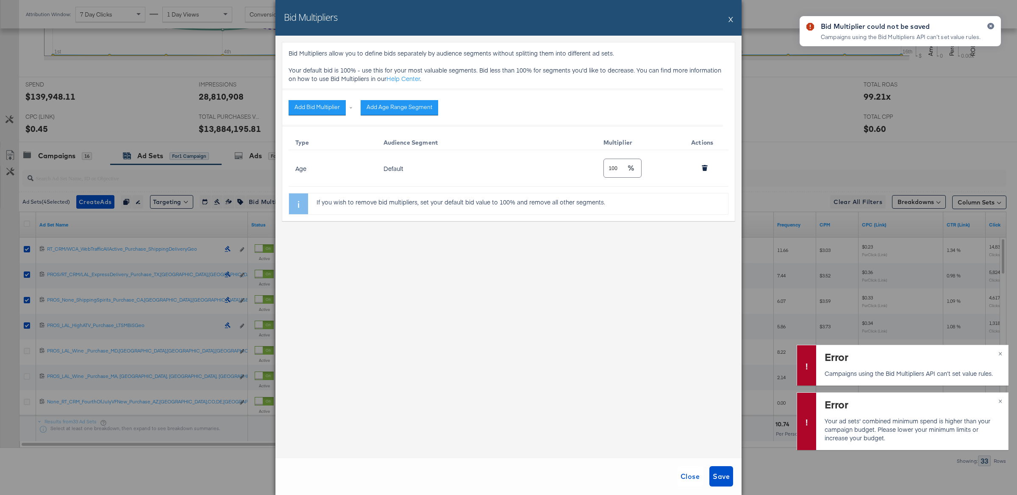
scroll to position [328, 0]
click at [728, 19] on div "Bid Multipliers X" at bounding box center [508, 18] width 466 height 36
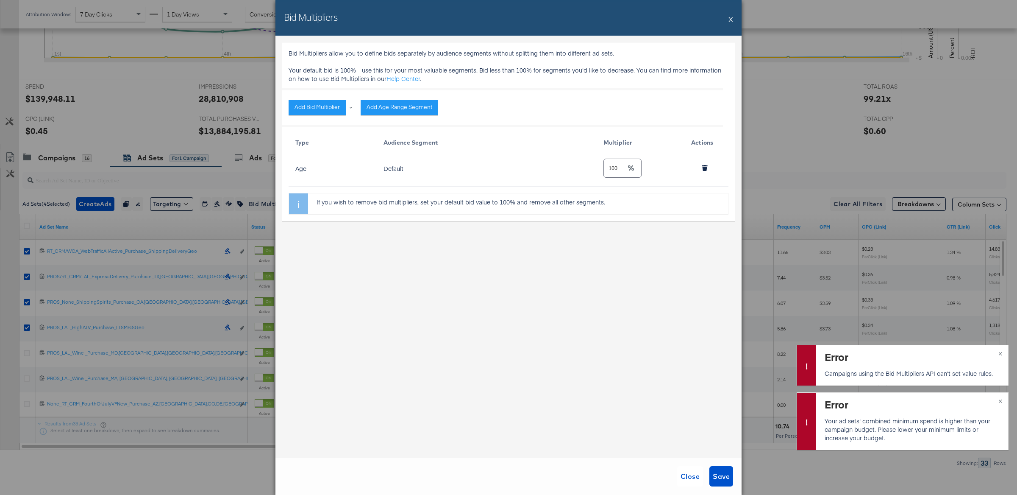
click at [728, 19] on div "Bid Multipliers X" at bounding box center [508, 18] width 466 height 36
click at [734, 20] on div "Bid Multipliers X" at bounding box center [508, 18] width 466 height 36
click at [729, 19] on button "X" at bounding box center [730, 19] width 5 height 17
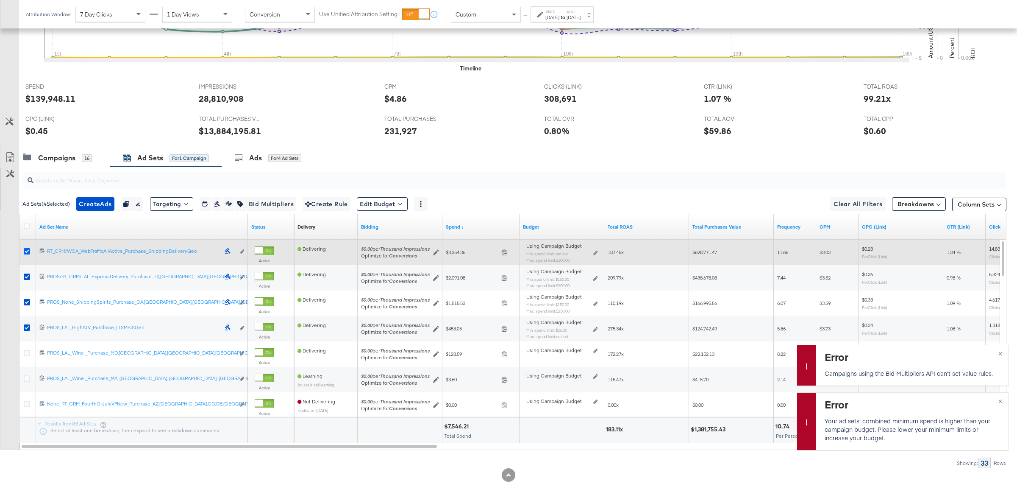
click at [27, 253] on icon at bounding box center [27, 251] width 6 height 6
click at [0, 0] on input "checkbox" at bounding box center [0, 0] width 0 height 0
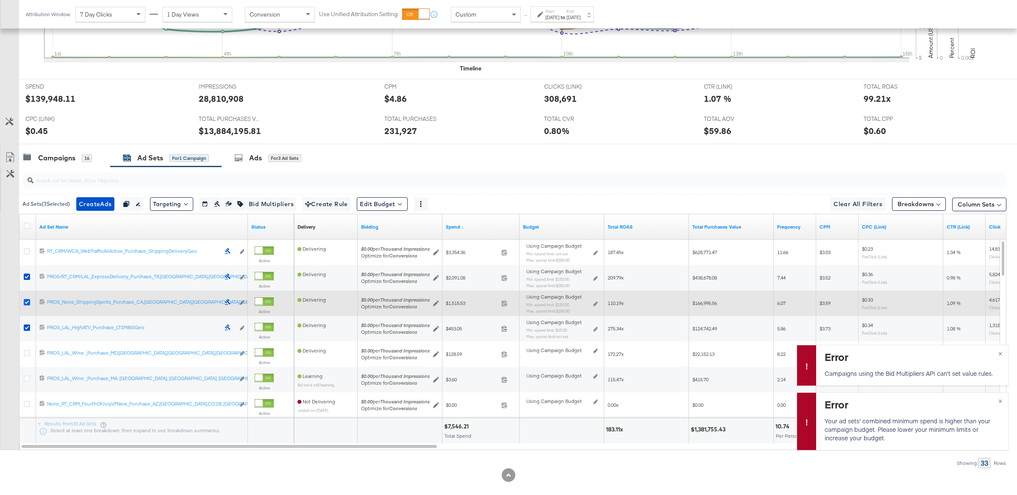
drag, startPoint x: 27, startPoint y: 277, endPoint x: 28, endPoint y: 300, distance: 23.7
click at [27, 278] on icon at bounding box center [27, 276] width 6 height 6
click at [0, 0] on input "checkbox" at bounding box center [0, 0] width 0 height 0
click at [26, 303] on icon at bounding box center [27, 302] width 6 height 6
click at [0, 0] on input "checkbox" at bounding box center [0, 0] width 0 height 0
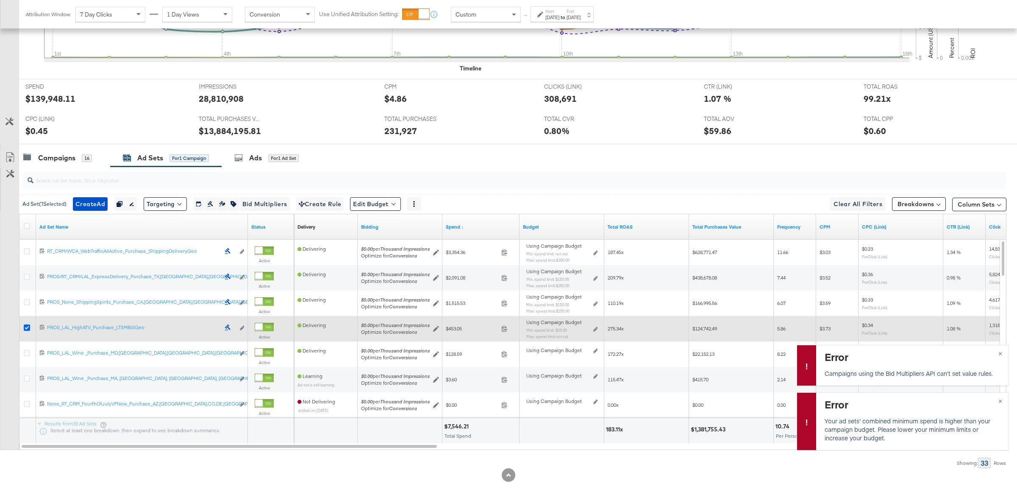
click at [25, 329] on icon at bounding box center [27, 327] width 6 height 6
click at [0, 0] on input "checkbox" at bounding box center [0, 0] width 0 height 0
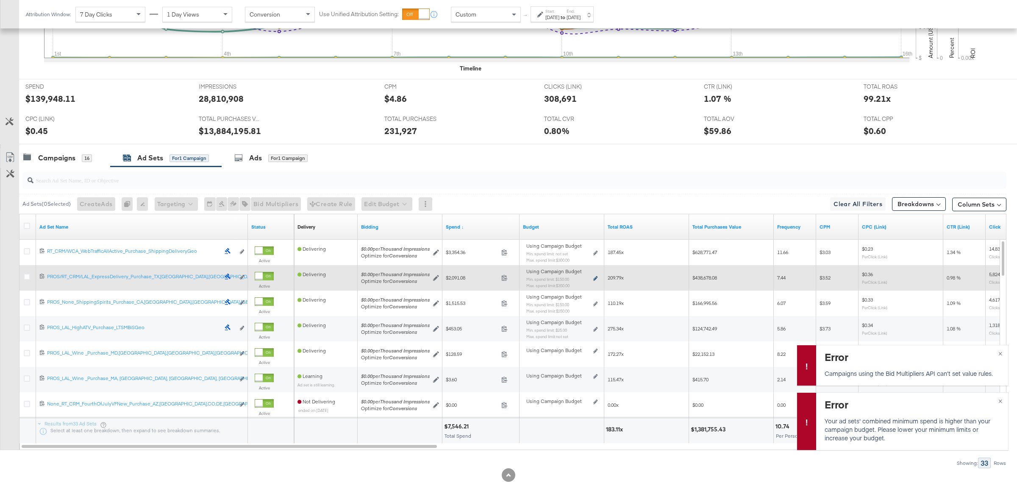
click at [593, 278] on icon at bounding box center [595, 278] width 4 height 5
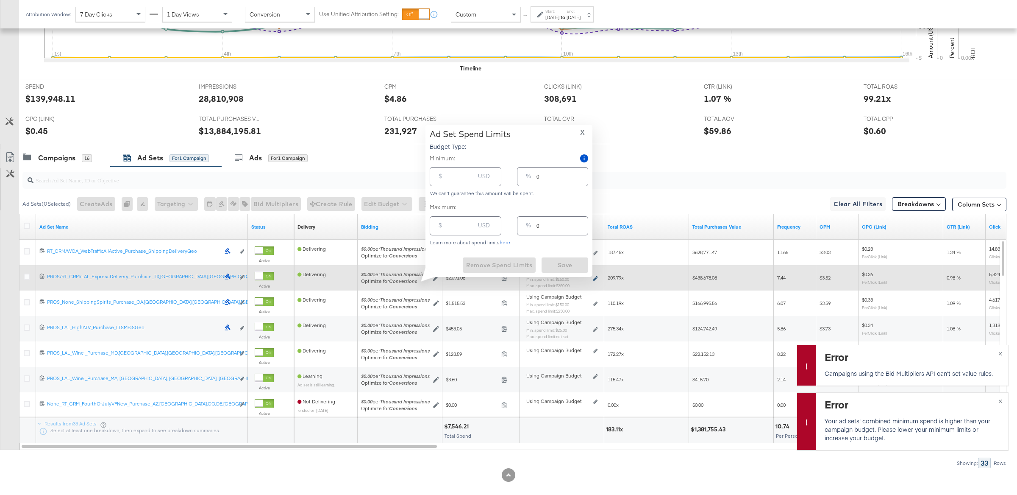
type input "150.00"
type input "16"
type input "350.00"
type input "37"
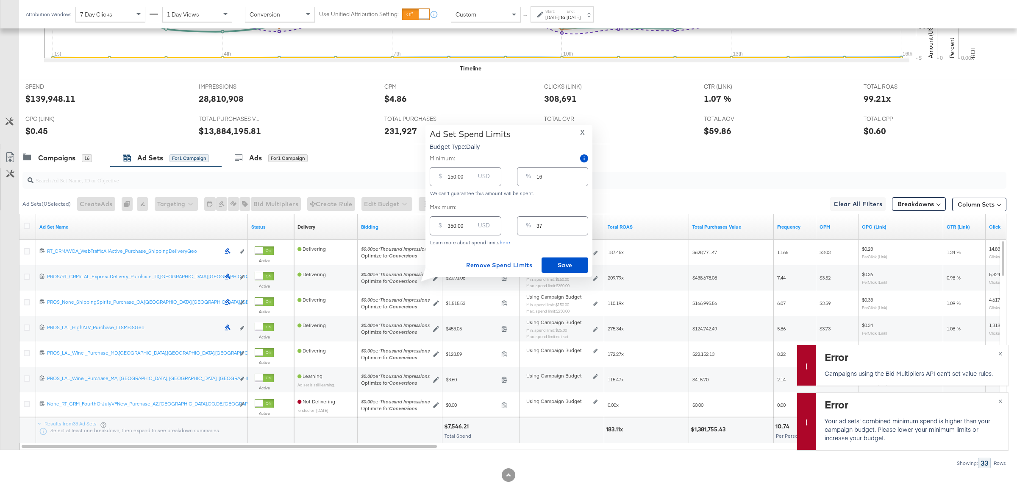
click at [456, 180] on input "150.00" at bounding box center [460, 173] width 27 height 18
click at [457, 180] on input "150.00" at bounding box center [460, 173] width 27 height 18
drag, startPoint x: 460, startPoint y: 176, endPoint x: 419, endPoint y: 178, distance: 41.2
click at [419, 177] on div "Ad Set Spend Limits Budget Type: Daily X Minimum: $ 150.00 USD % 16 We can't gu…" at bounding box center [505, 201] width 173 height 152
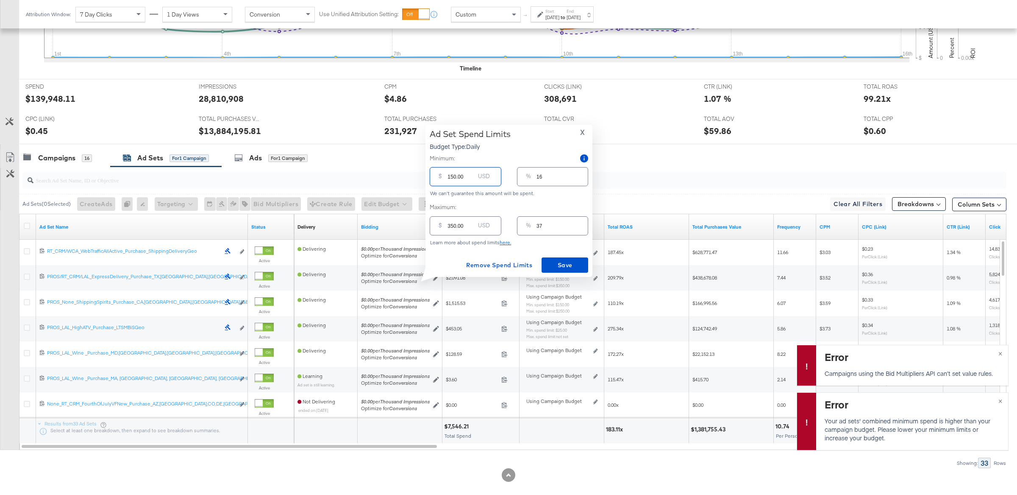
type input "0"
type input "7"
type input "1"
type input "75"
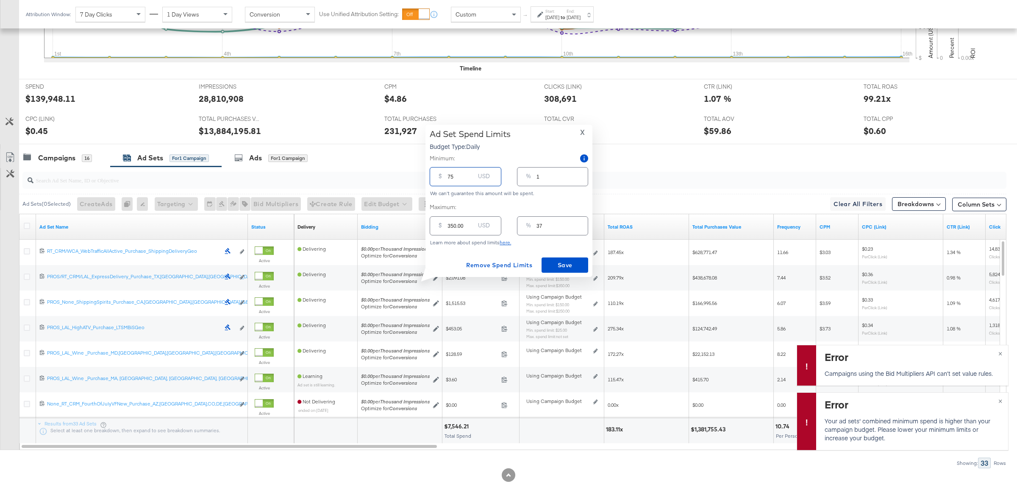
type input "8"
type input "75.00"
click at [555, 266] on span "Save" at bounding box center [565, 265] width 40 height 11
click at [581, 132] on span "X" at bounding box center [582, 132] width 5 height 12
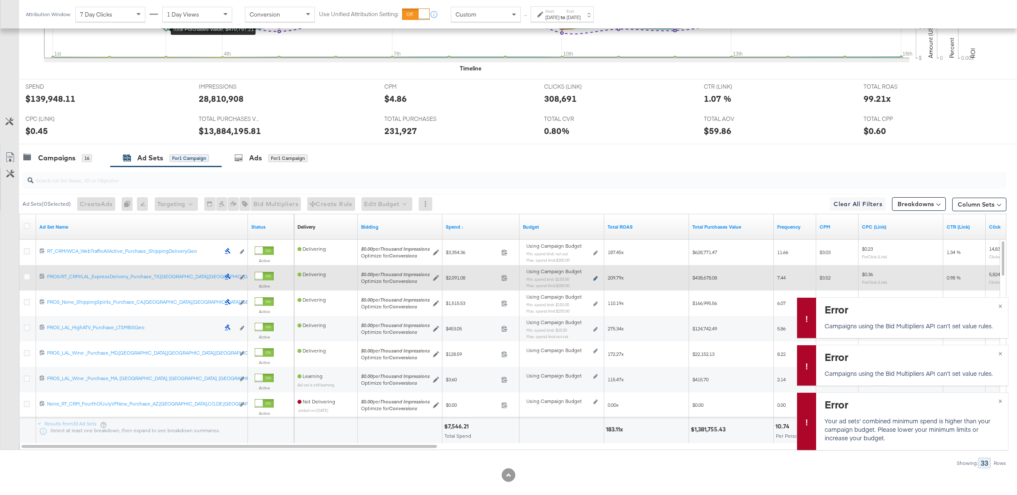
click at [595, 279] on icon at bounding box center [595, 278] width 4 height 5
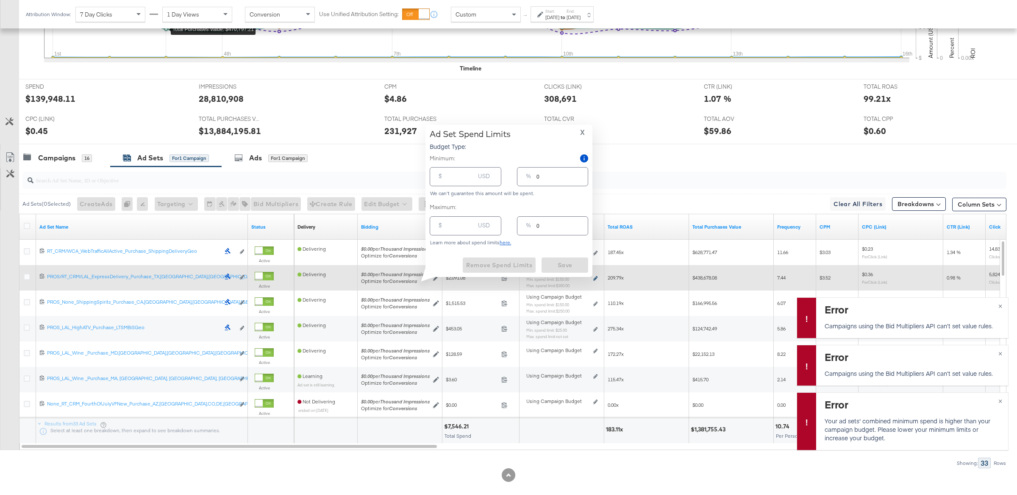
type input "150.00"
type input "16"
type input "350.00"
type input "37"
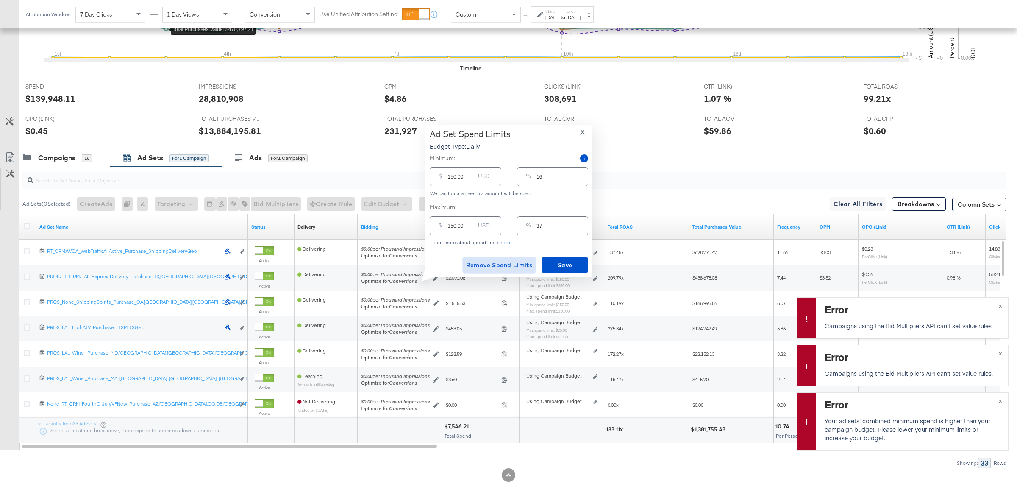
click at [507, 265] on span "Remove Spend Limits" at bounding box center [499, 265] width 67 height 11
click at [586, 131] on button "X" at bounding box center [582, 132] width 11 height 6
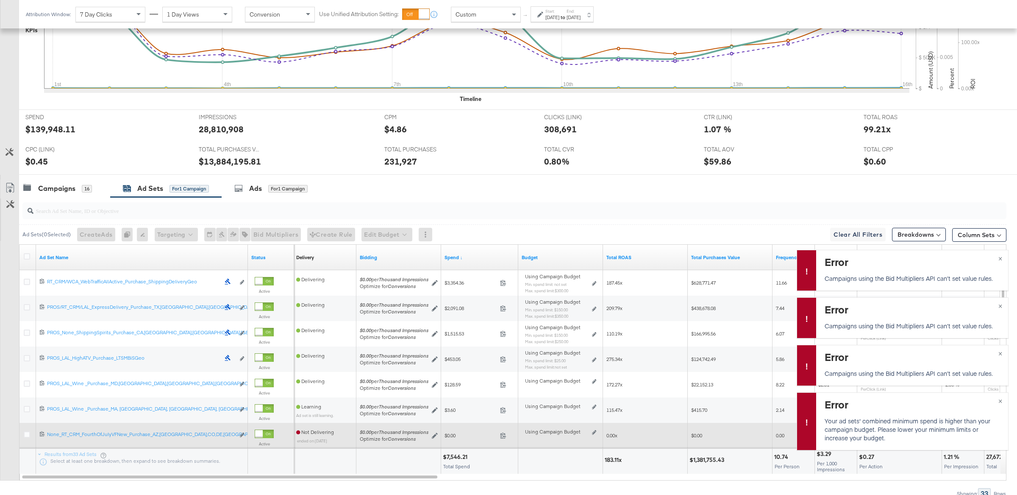
scroll to position [294, 0]
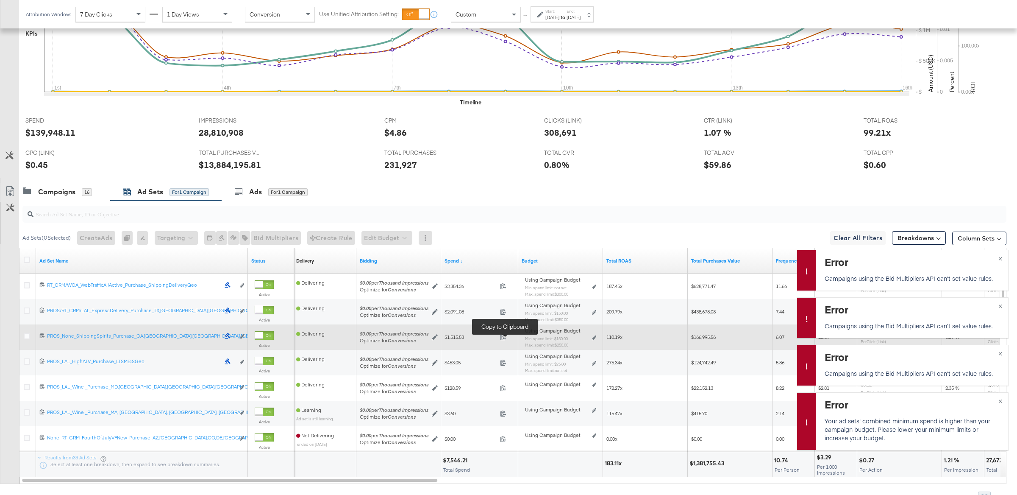
click at [507, 339] on span at bounding box center [506, 338] width 18 height 6
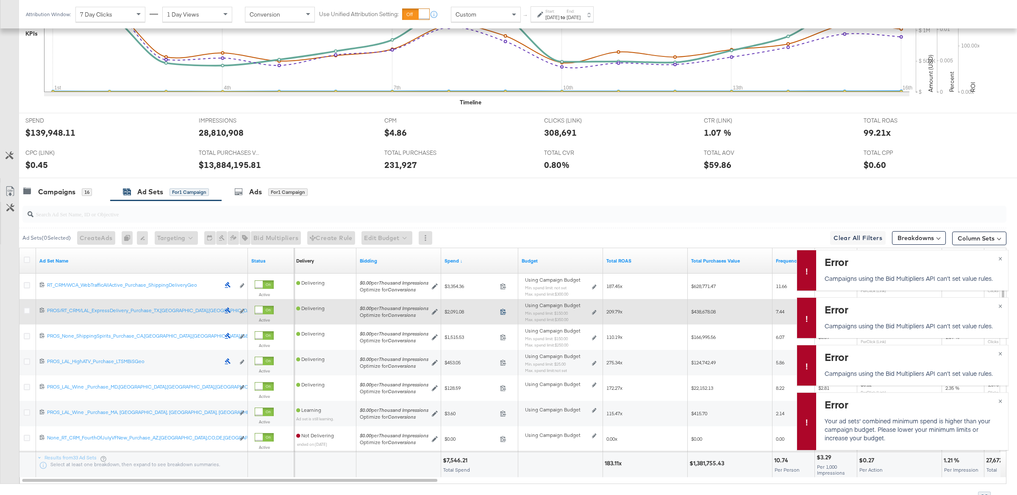
click at [505, 313] on icon at bounding box center [503, 311] width 6 height 6
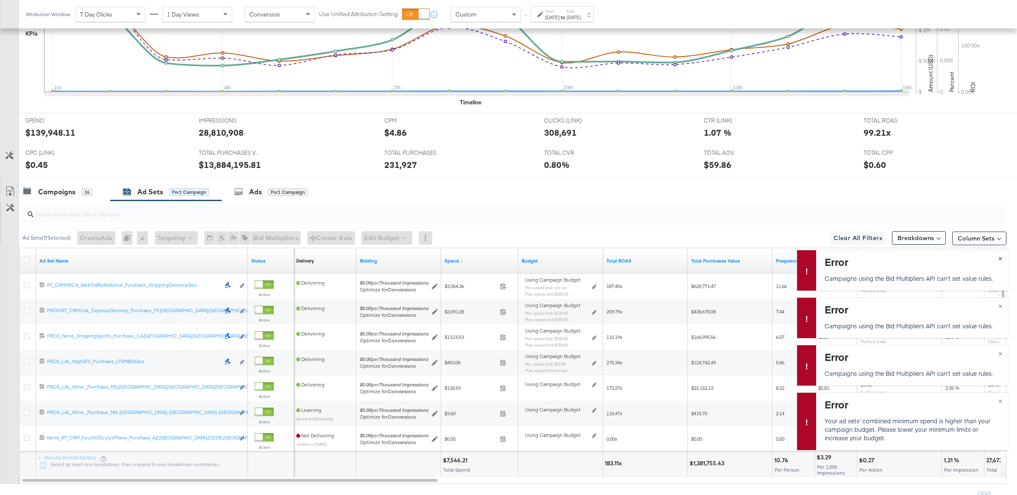
click at [1000, 258] on span "×" at bounding box center [1000, 258] width 4 height 10
click at [1001, 258] on div at bounding box center [1004, 260] width 6 height 25
click at [1002, 306] on button "×" at bounding box center [1000, 304] width 16 height 15
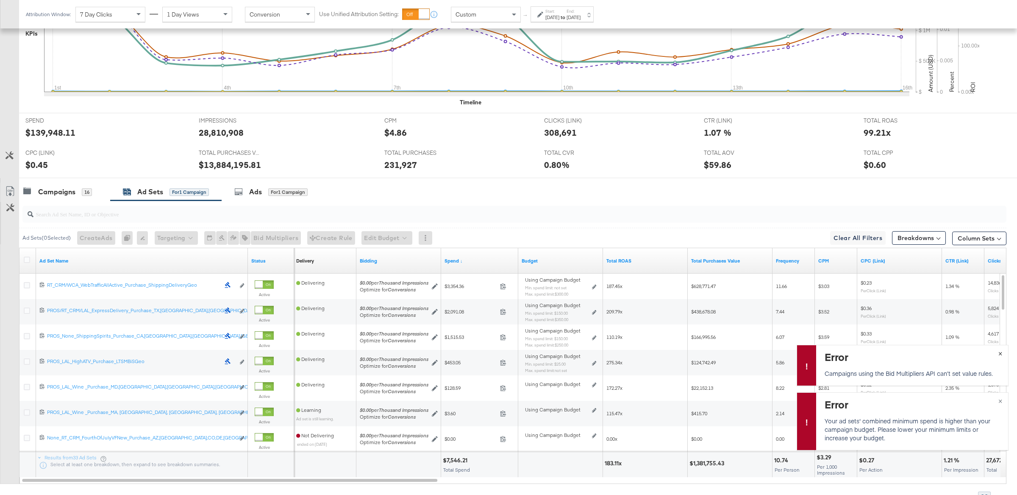
click at [1000, 354] on span "×" at bounding box center [1000, 352] width 4 height 10
click at [1000, 400] on span "×" at bounding box center [1000, 400] width 4 height 10
